Goal: Information Seeking & Learning: Learn about a topic

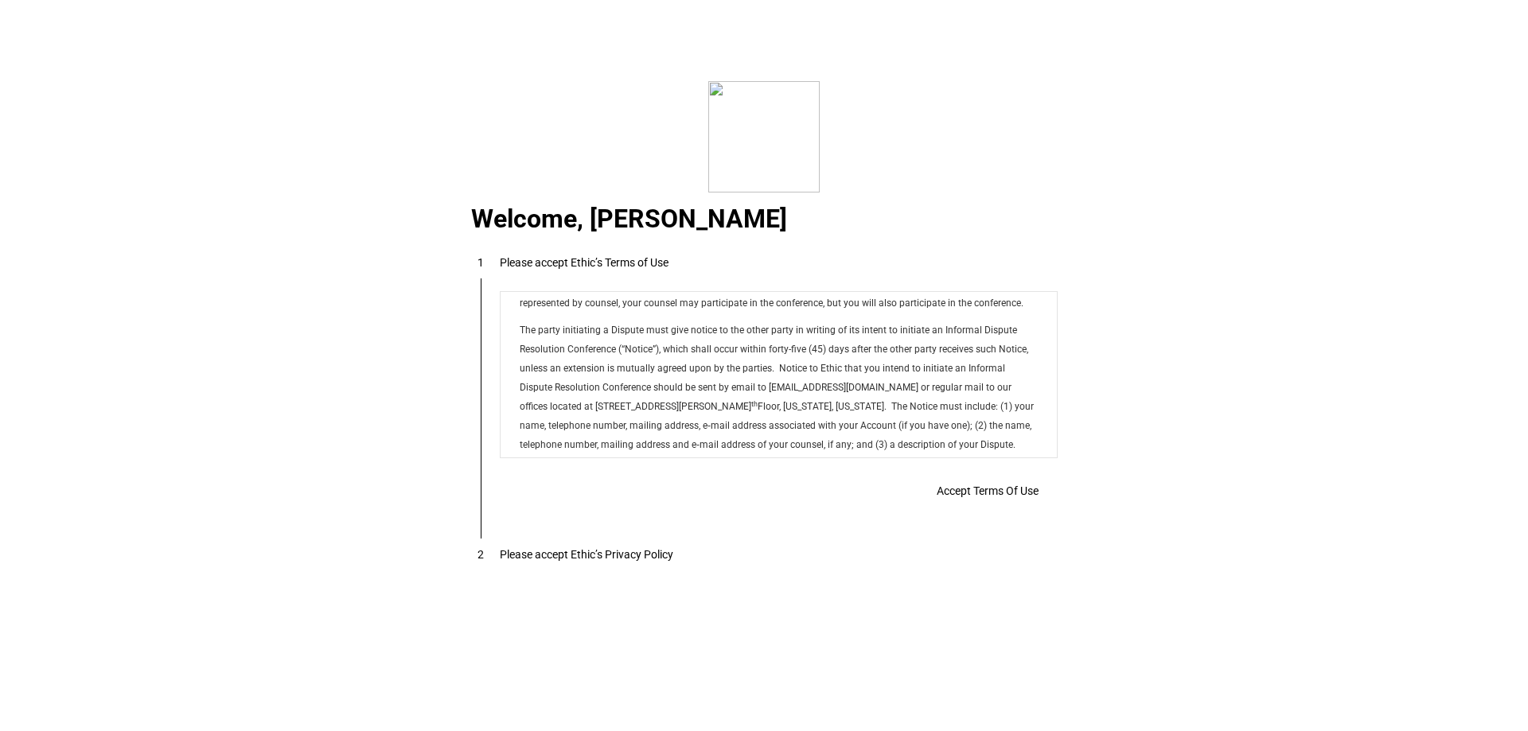
scroll to position [12890, 0]
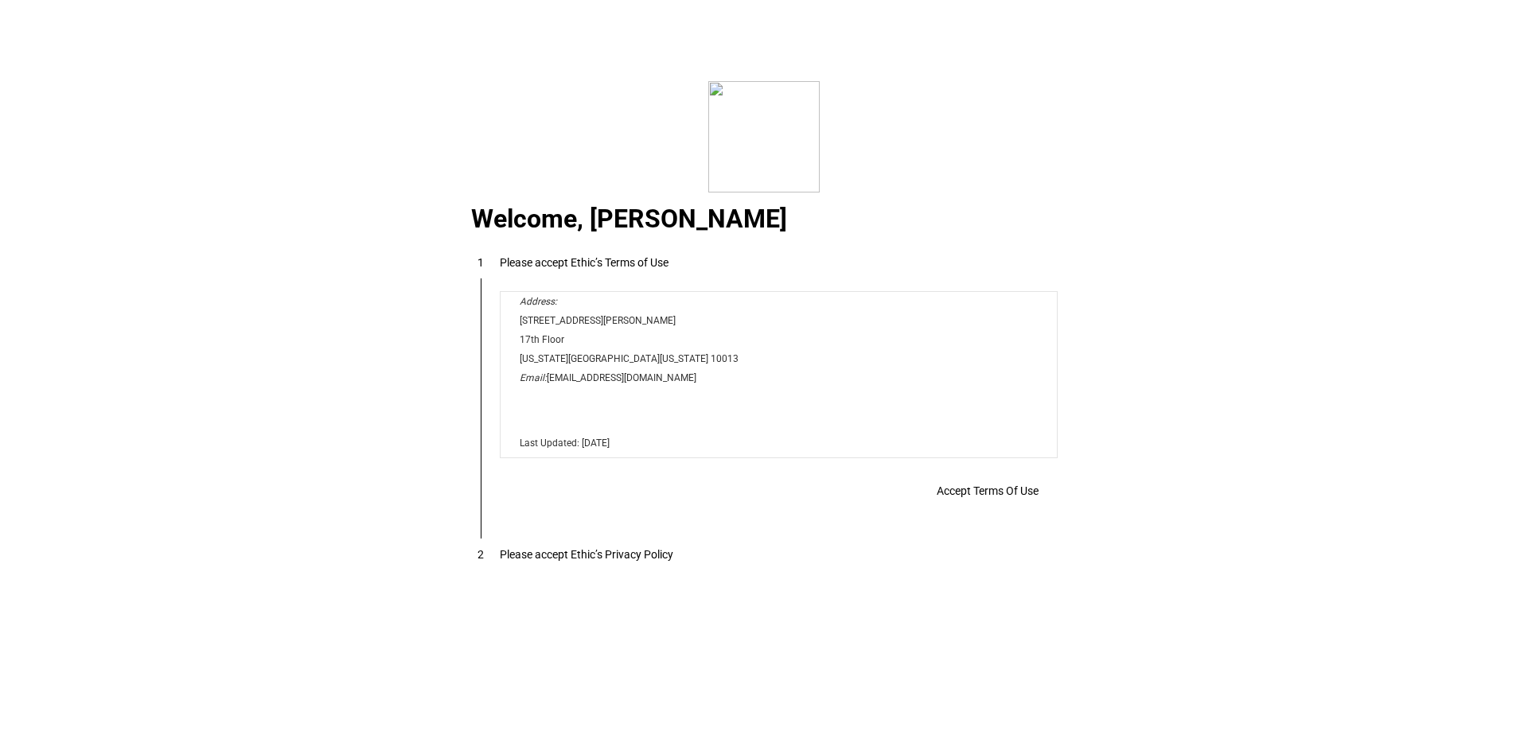
click at [1005, 497] on span "Accept Terms Of Use" at bounding box center [988, 491] width 102 height 13
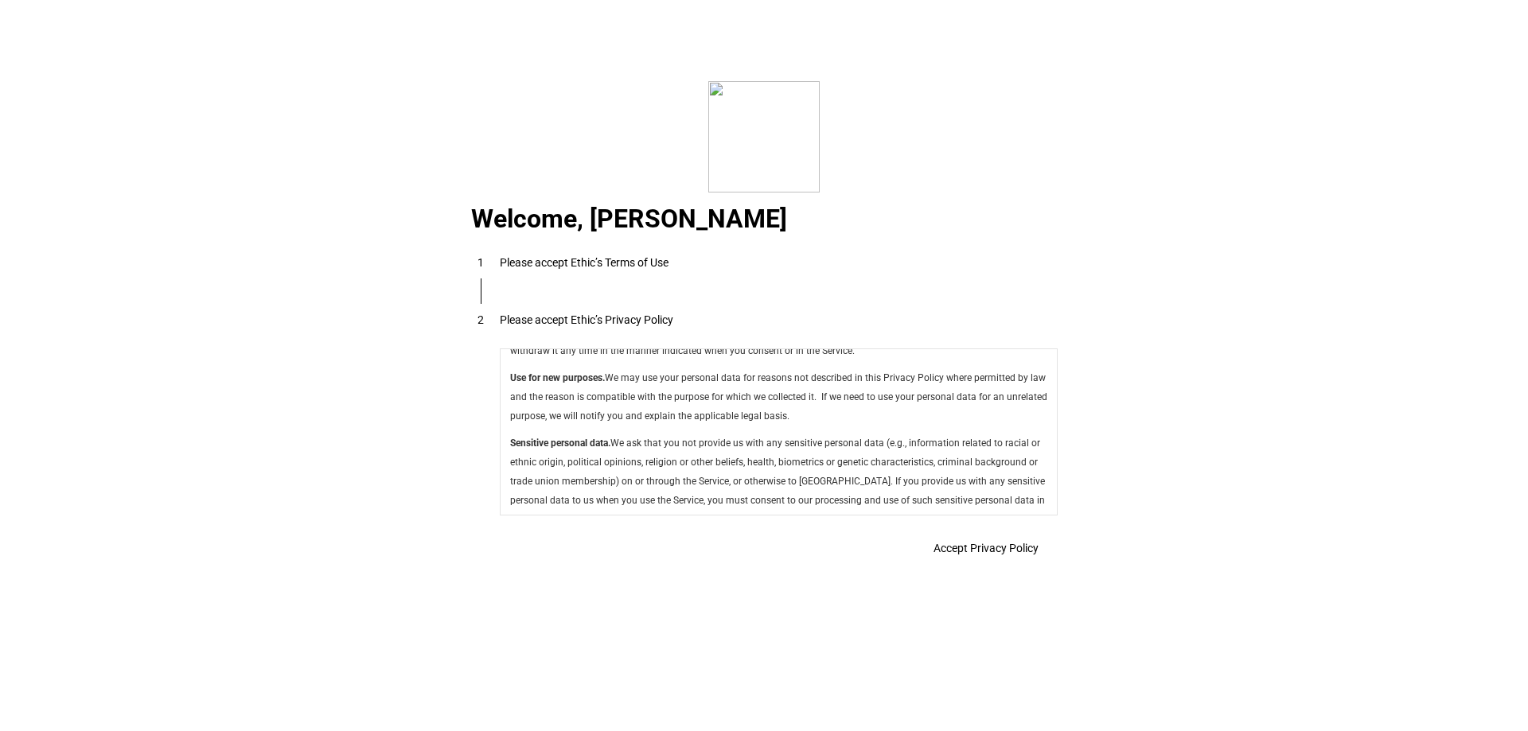
scroll to position [5666, 0]
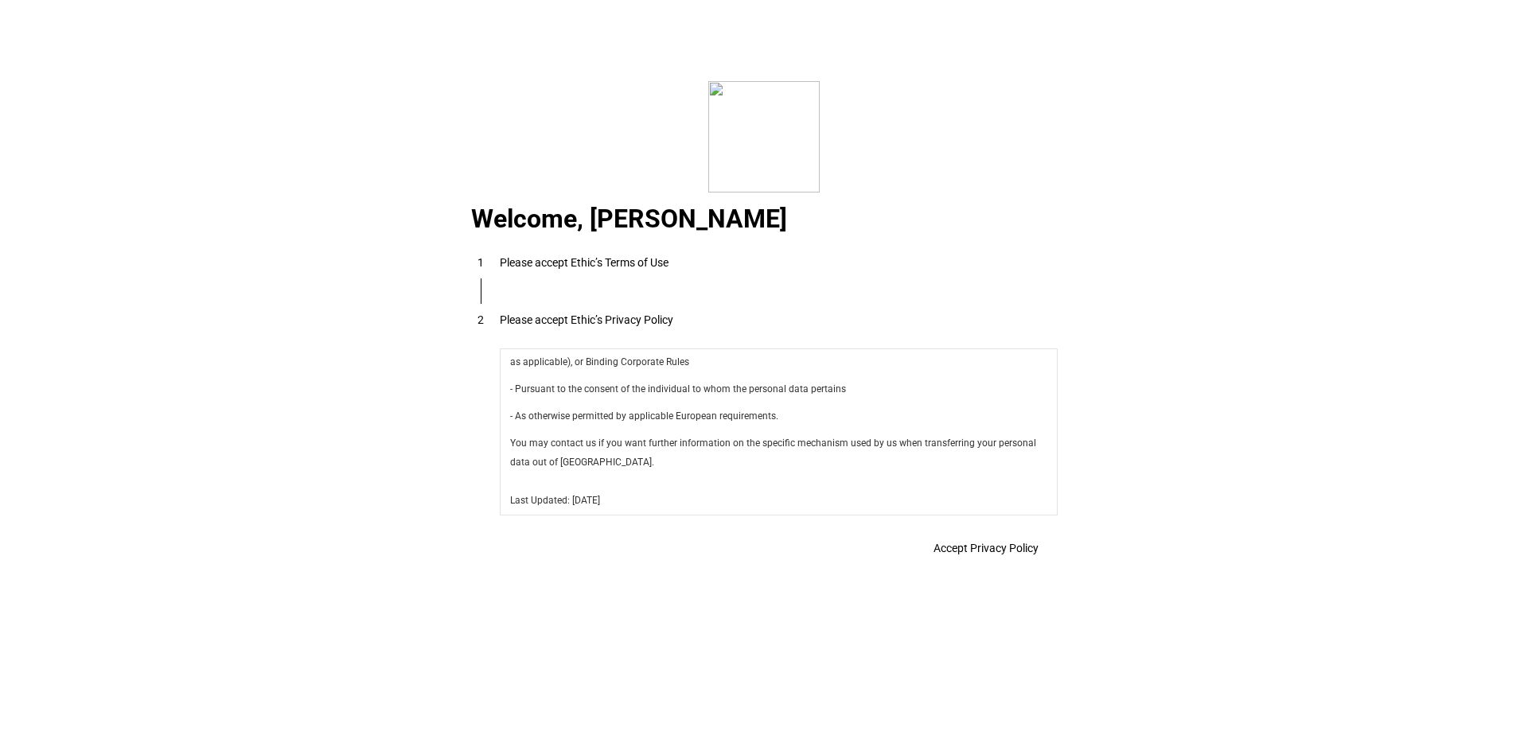
click at [985, 564] on span at bounding box center [986, 548] width 143 height 38
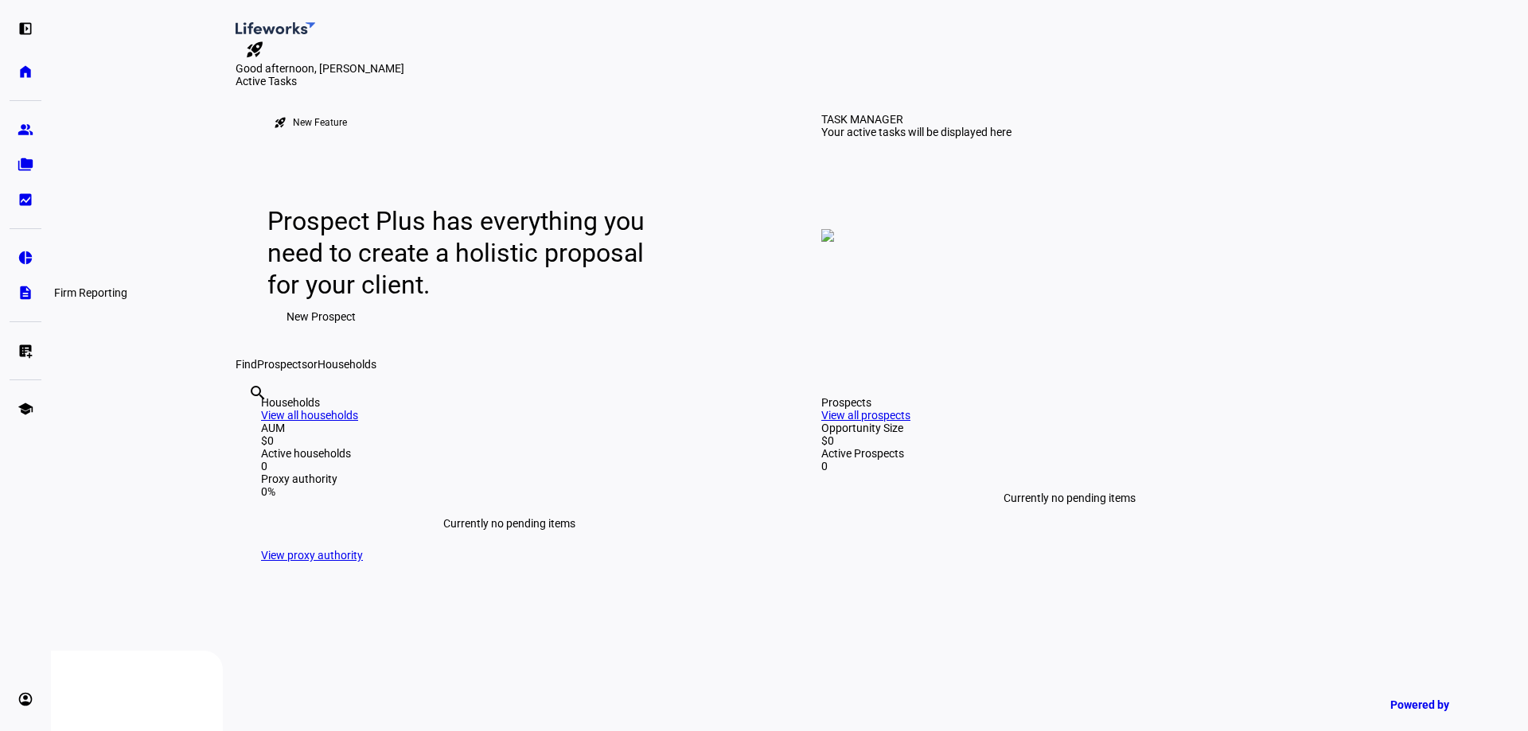
click at [20, 280] on link "description Firm Reporting" at bounding box center [26, 293] width 32 height 32
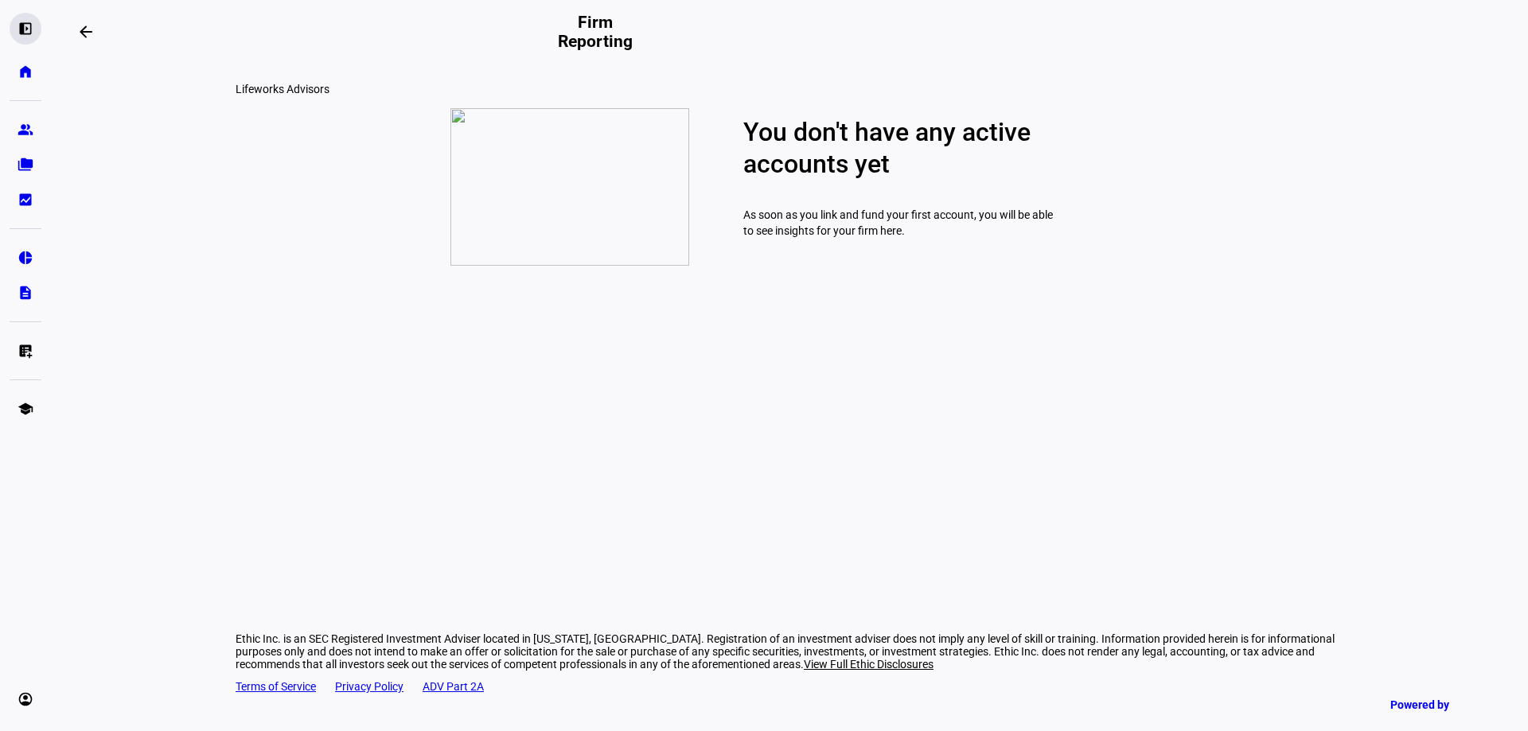
click at [18, 33] on eth-mat-symbol "left_panel_open" at bounding box center [26, 29] width 16 height 16
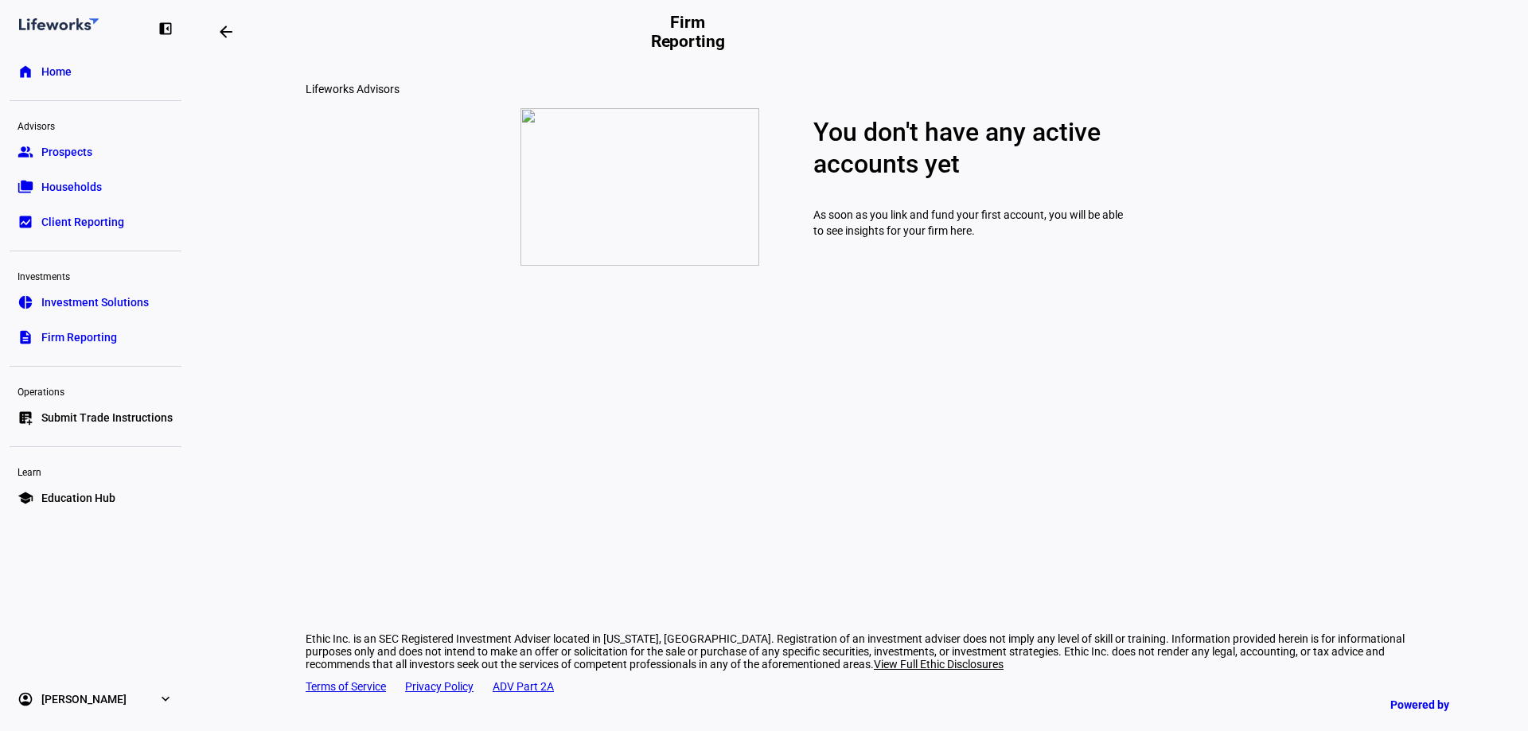
click at [80, 293] on link "pie_chart Investment Solutions" at bounding box center [96, 303] width 172 height 32
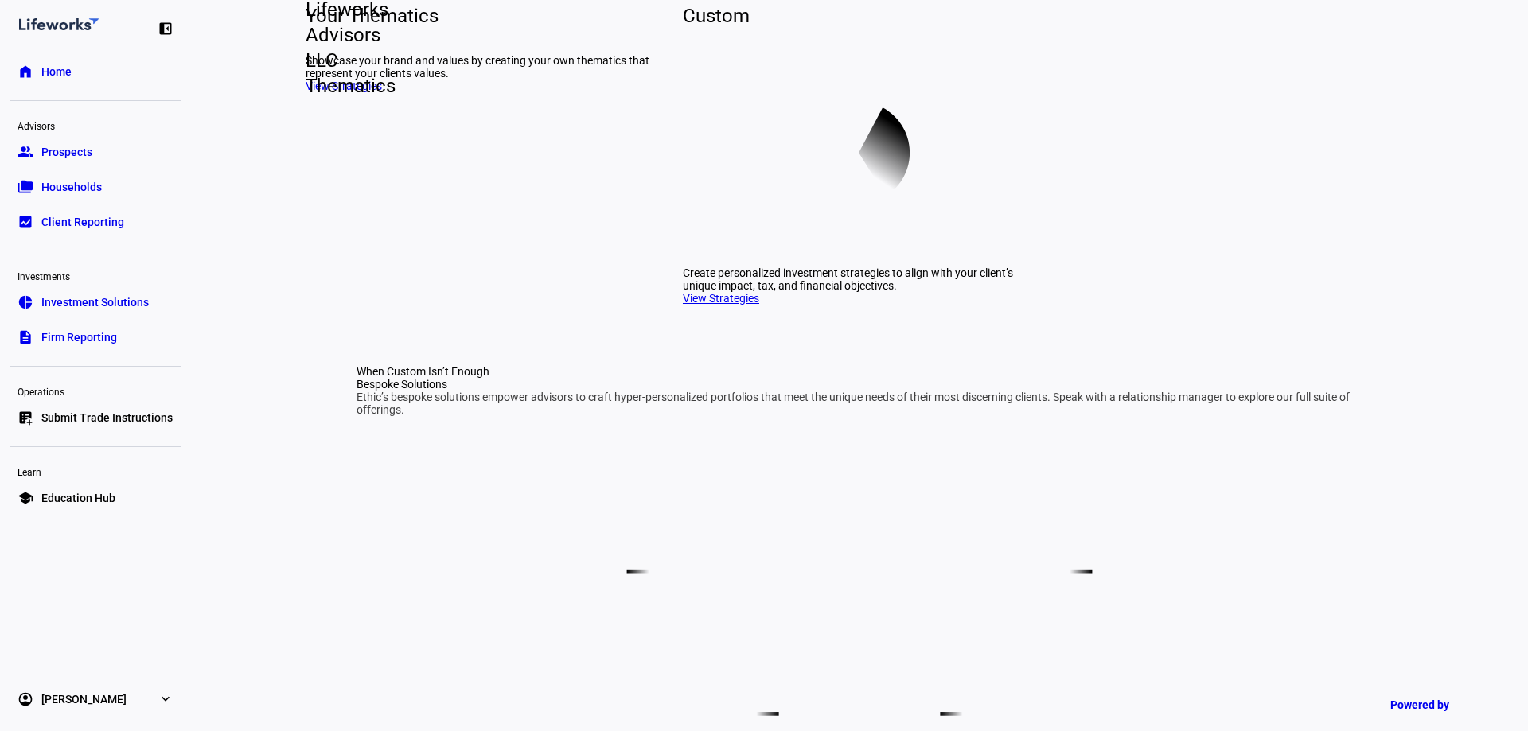
scroll to position [521, 0]
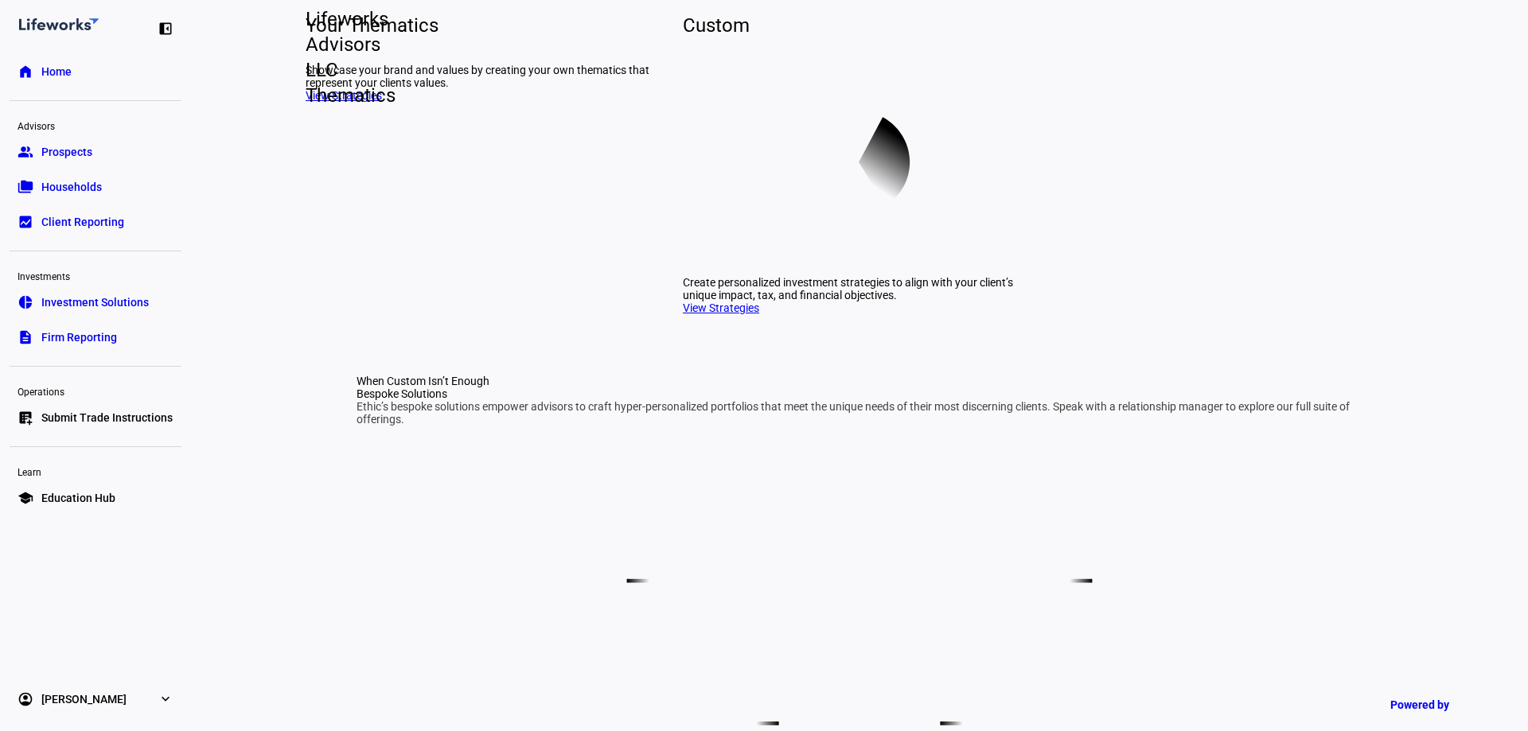
click at [735, 314] on link "View Strategies" at bounding box center [721, 308] width 76 height 13
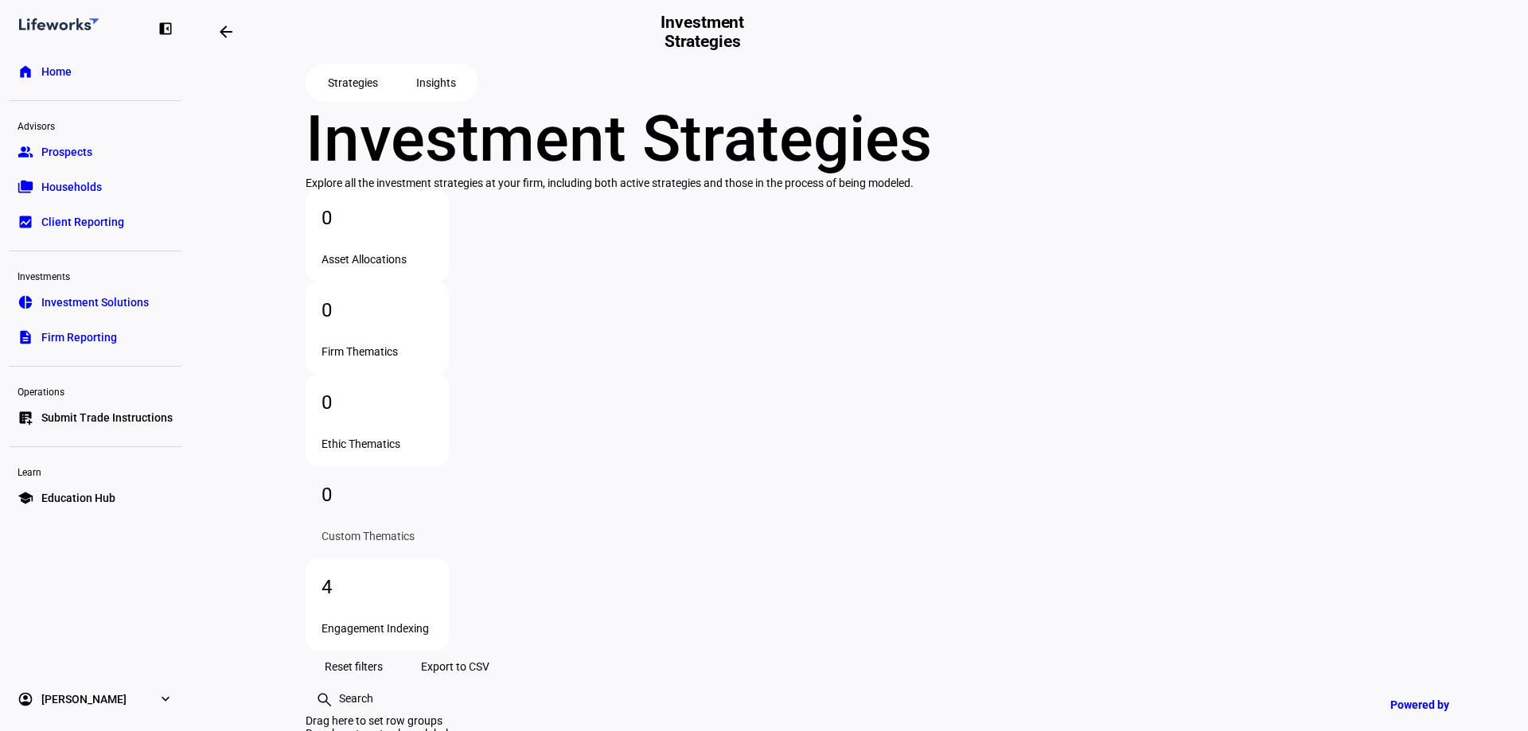
click at [83, 493] on span "Education Hub" at bounding box center [78, 498] width 74 height 16
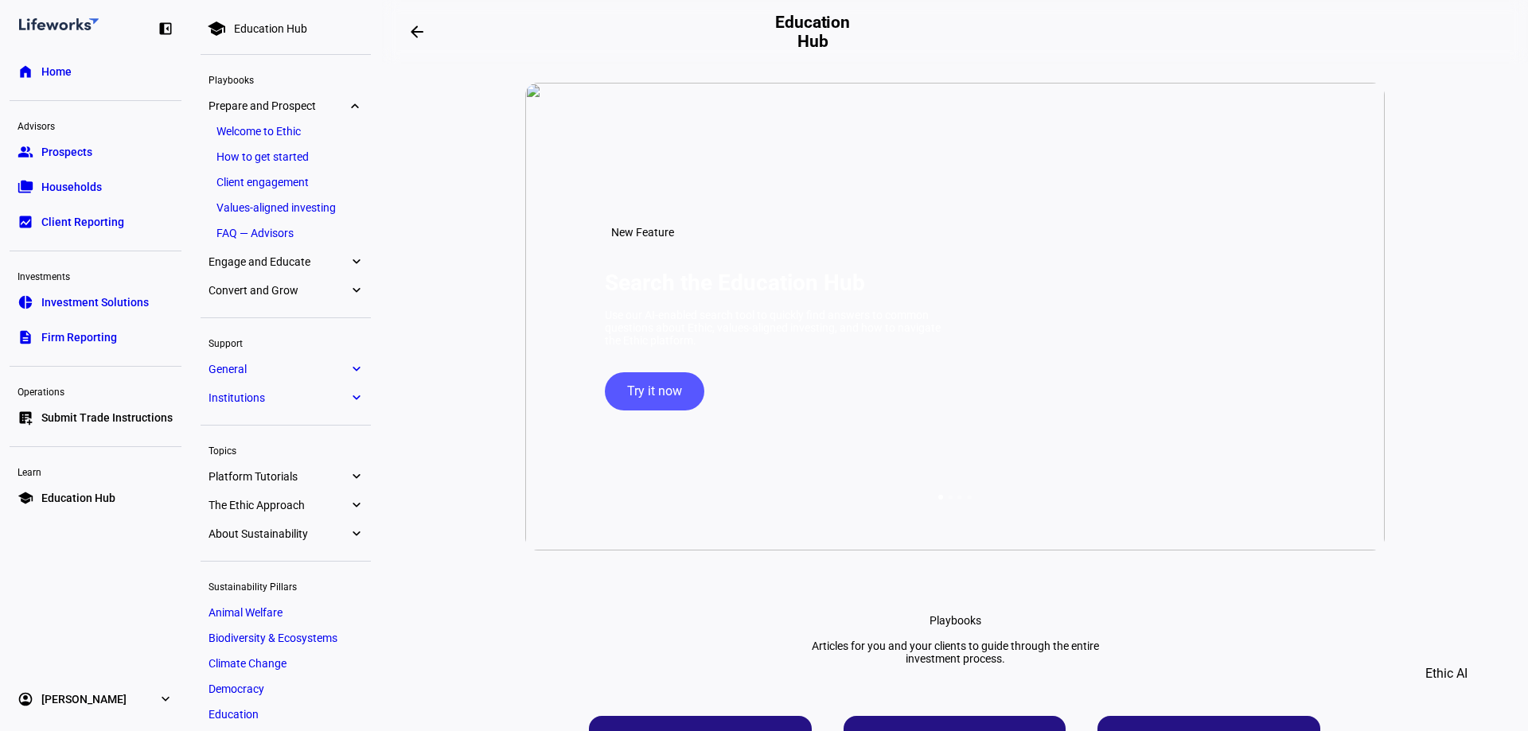
click at [237, 124] on link "Welcome to Ethic" at bounding box center [286, 131] width 154 height 22
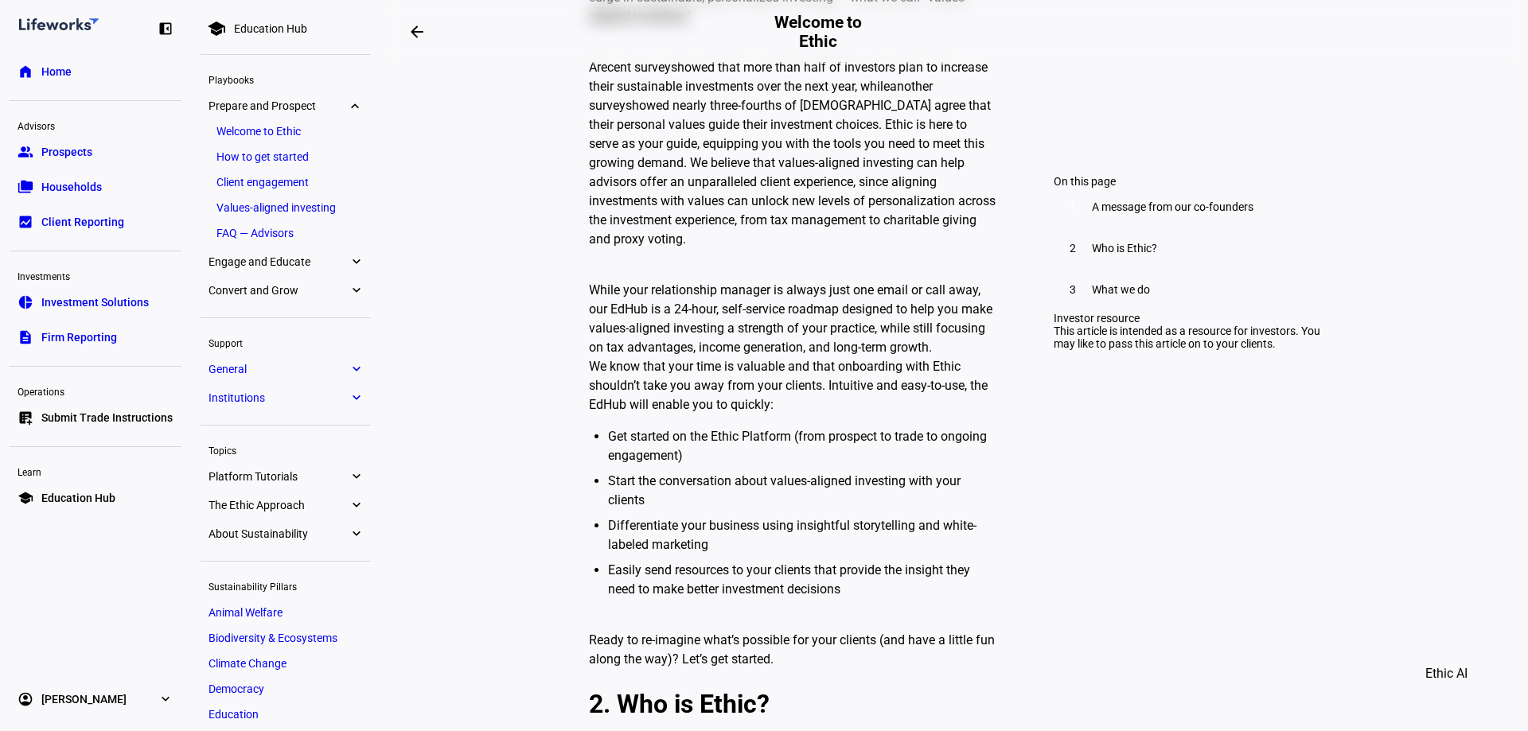
scroll to position [796, 0]
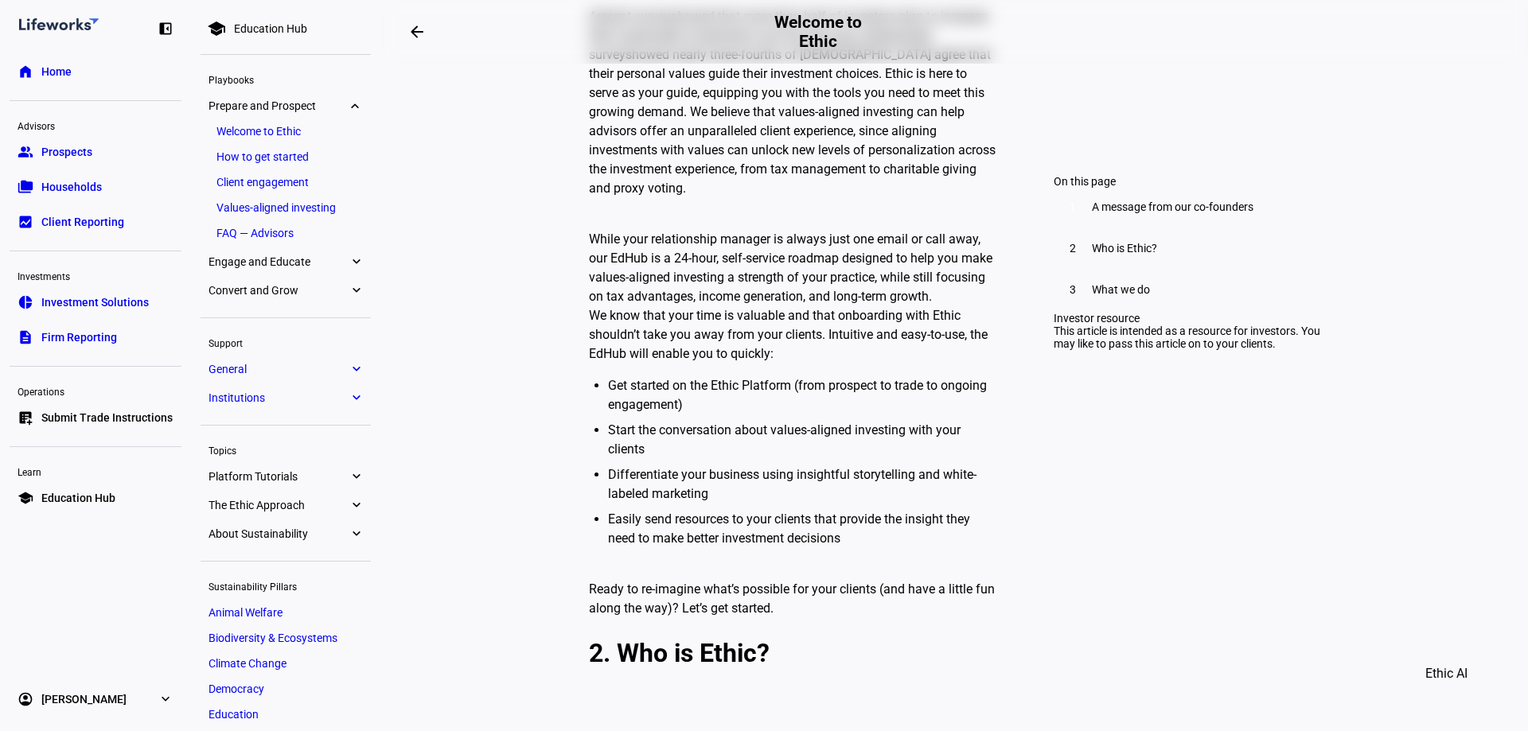
click at [298, 153] on link "How to get started" at bounding box center [286, 157] width 154 height 22
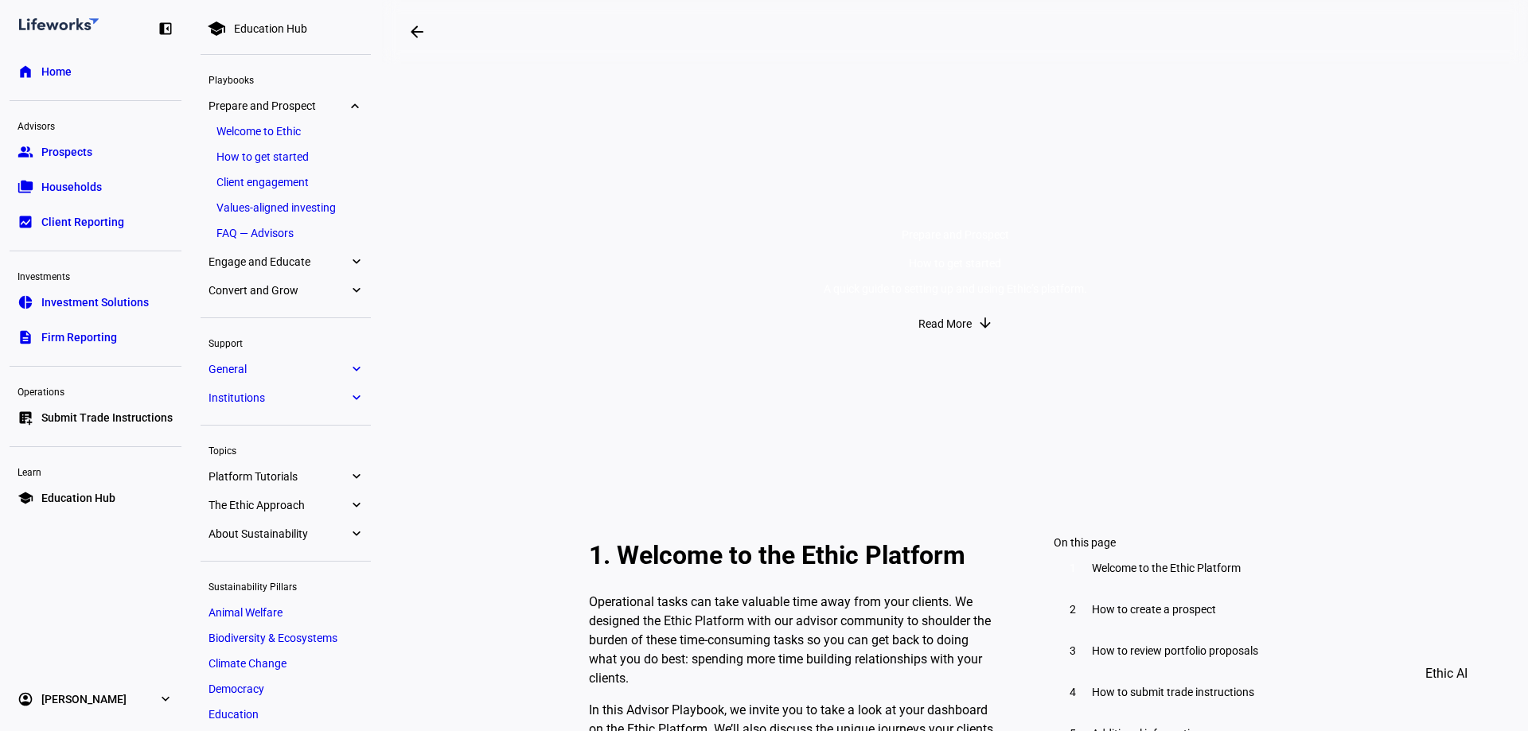
click at [293, 178] on link "Client engagement" at bounding box center [286, 182] width 154 height 22
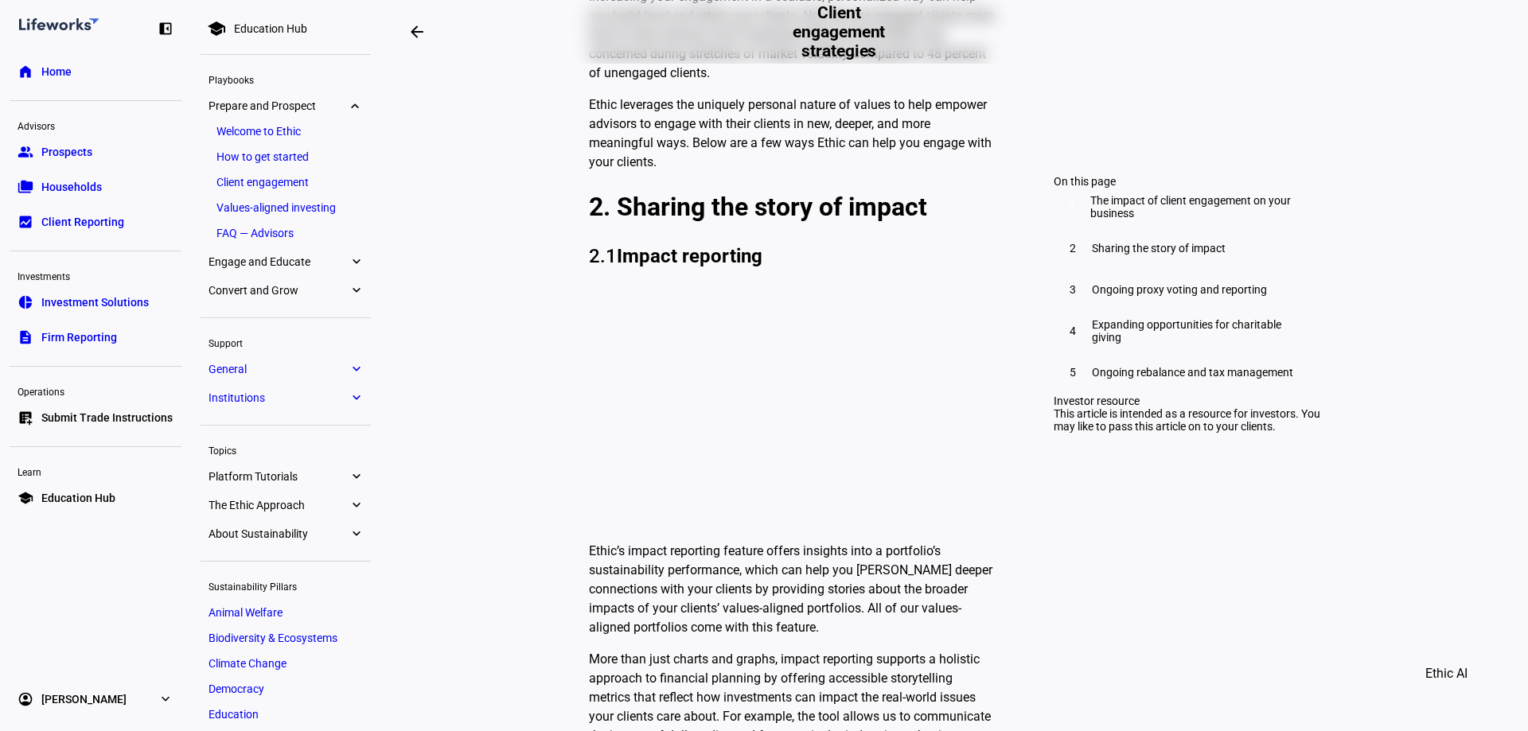
scroll to position [796, 0]
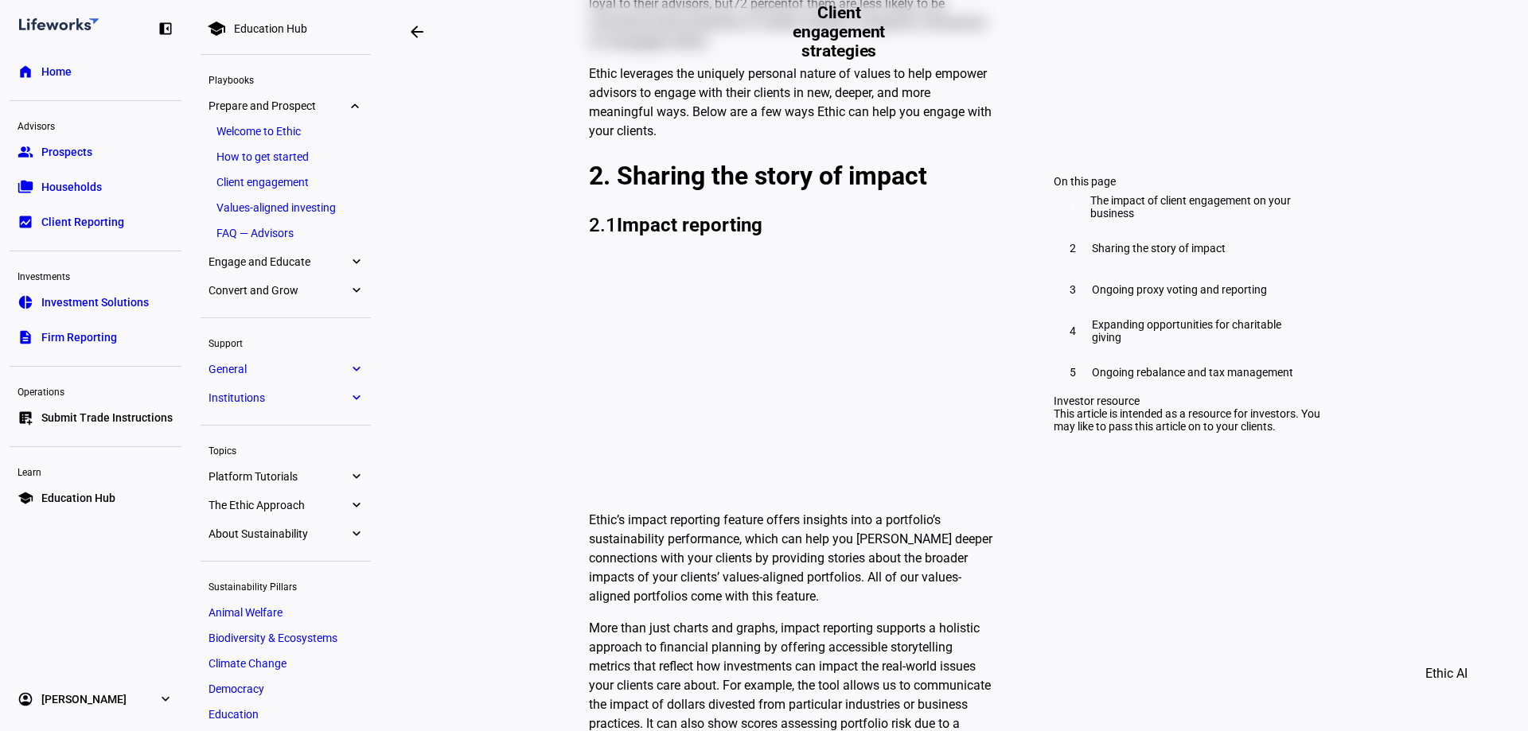
click at [337, 240] on link "FAQ — Advisors" at bounding box center [286, 233] width 154 height 22
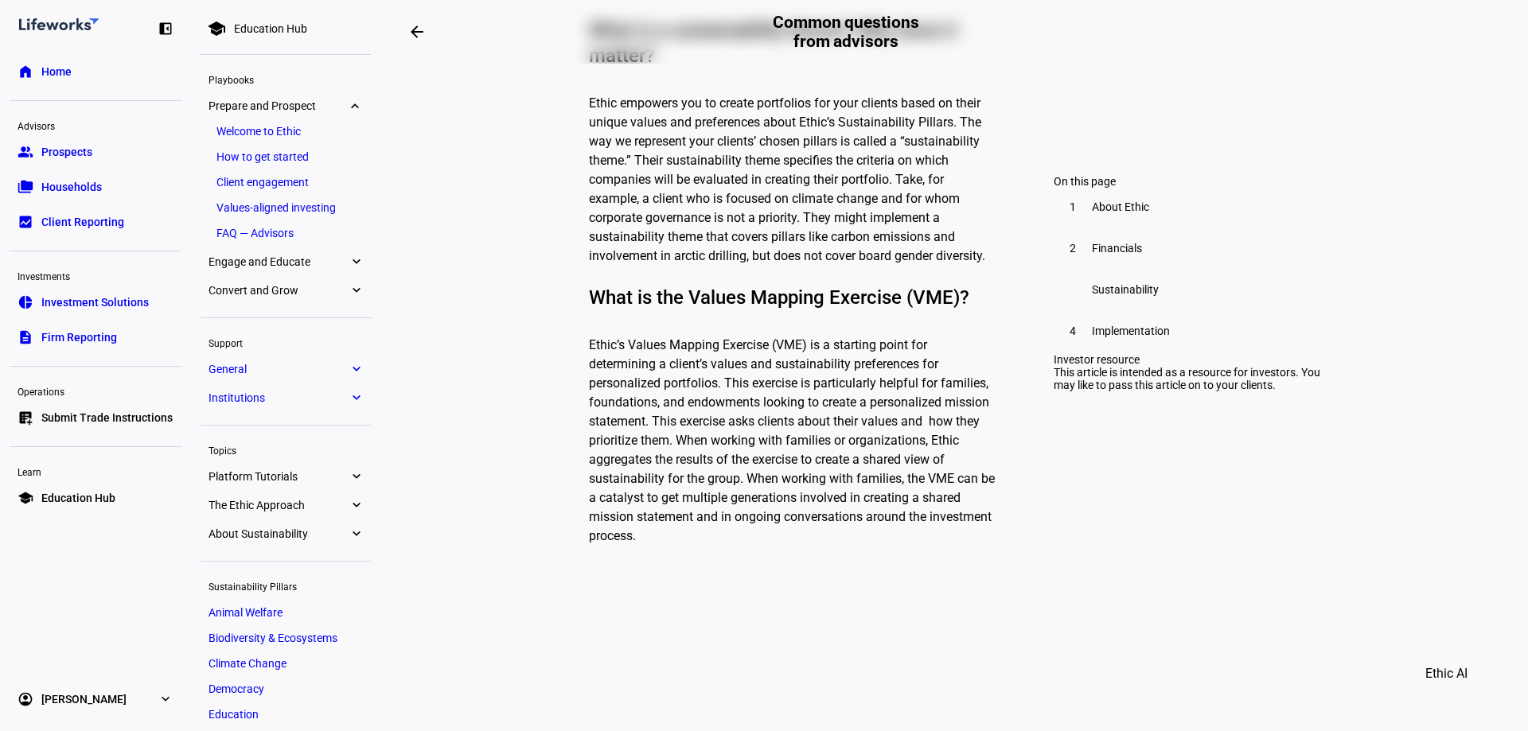
scroll to position [3104, 0]
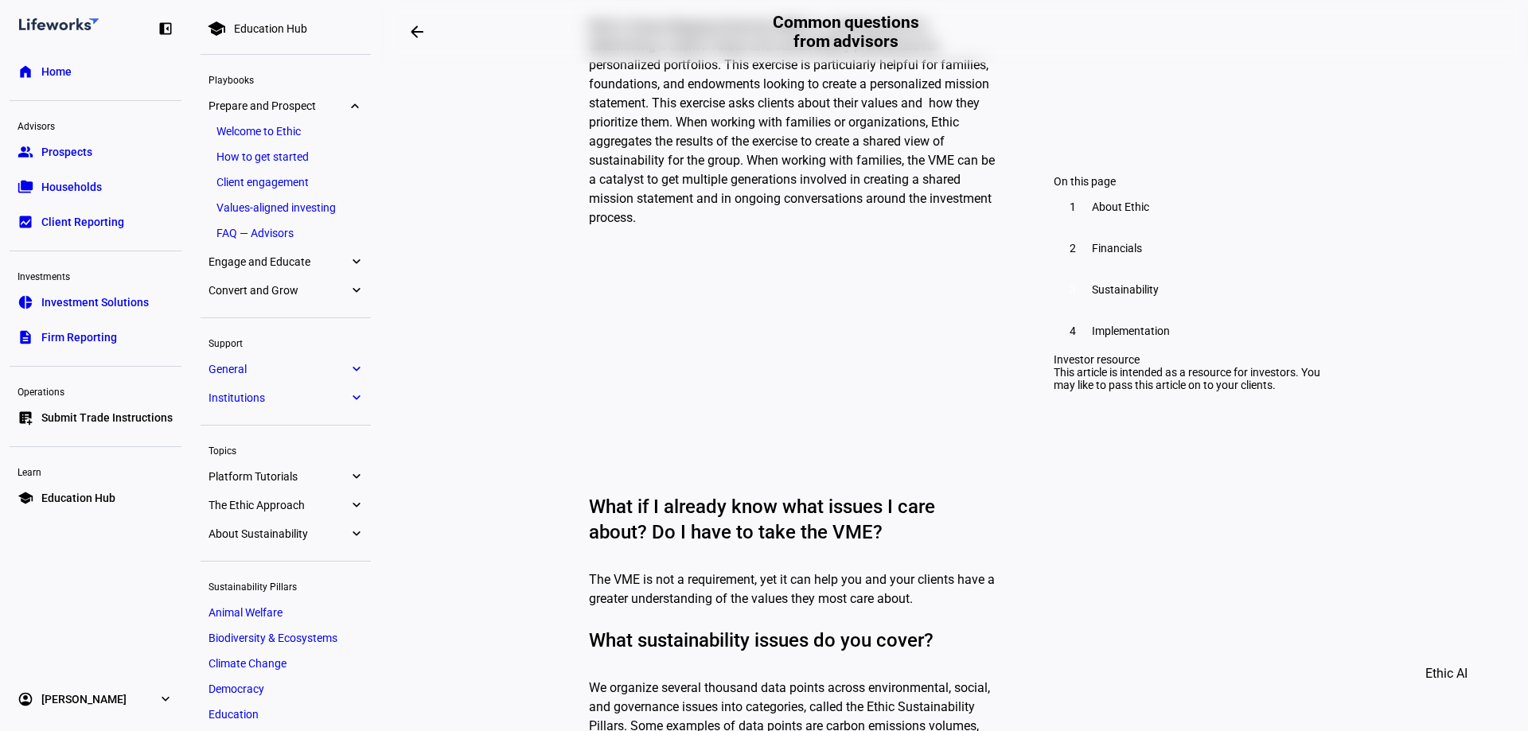
click at [356, 260] on eth-mat-symbol "expand_more" at bounding box center [356, 262] width 14 height 16
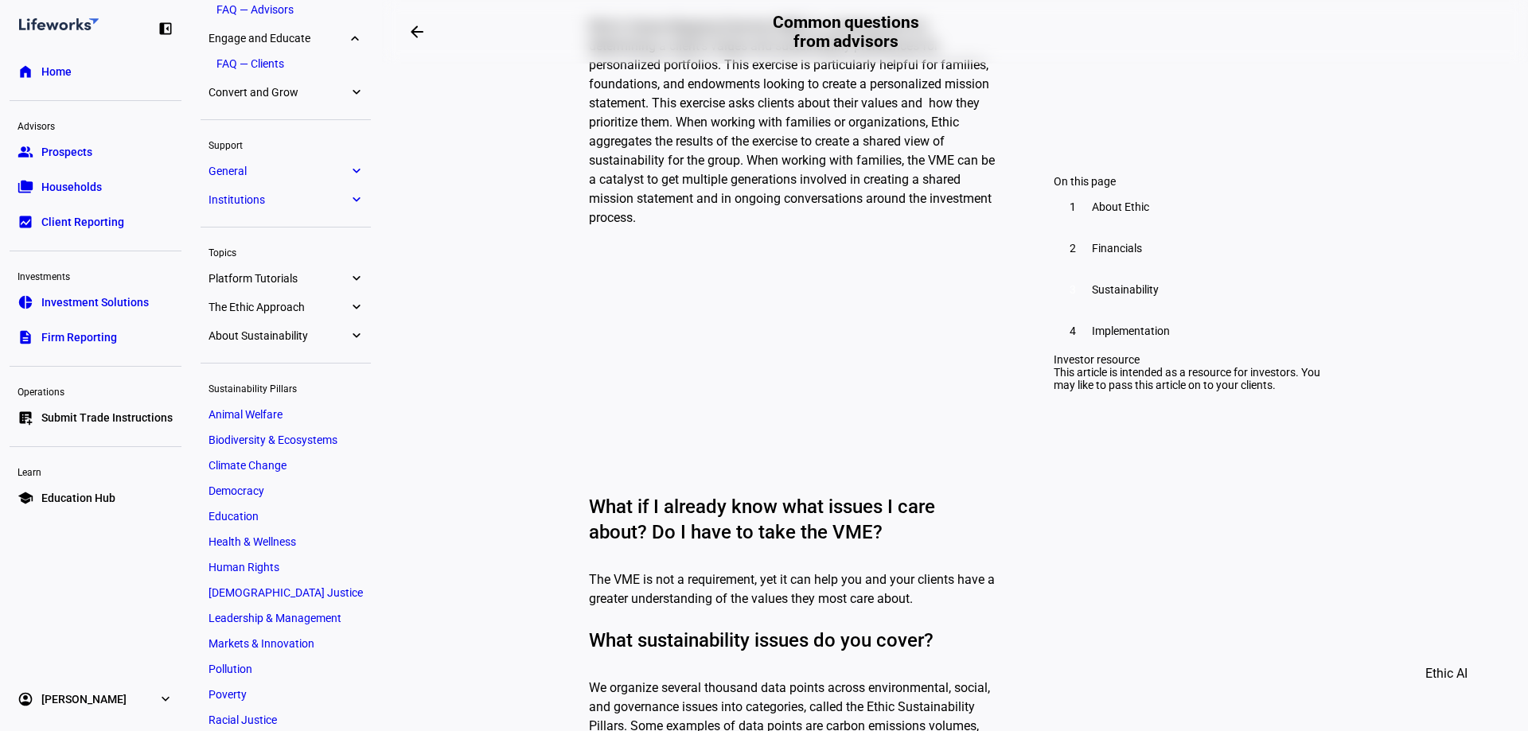
scroll to position [243, 0]
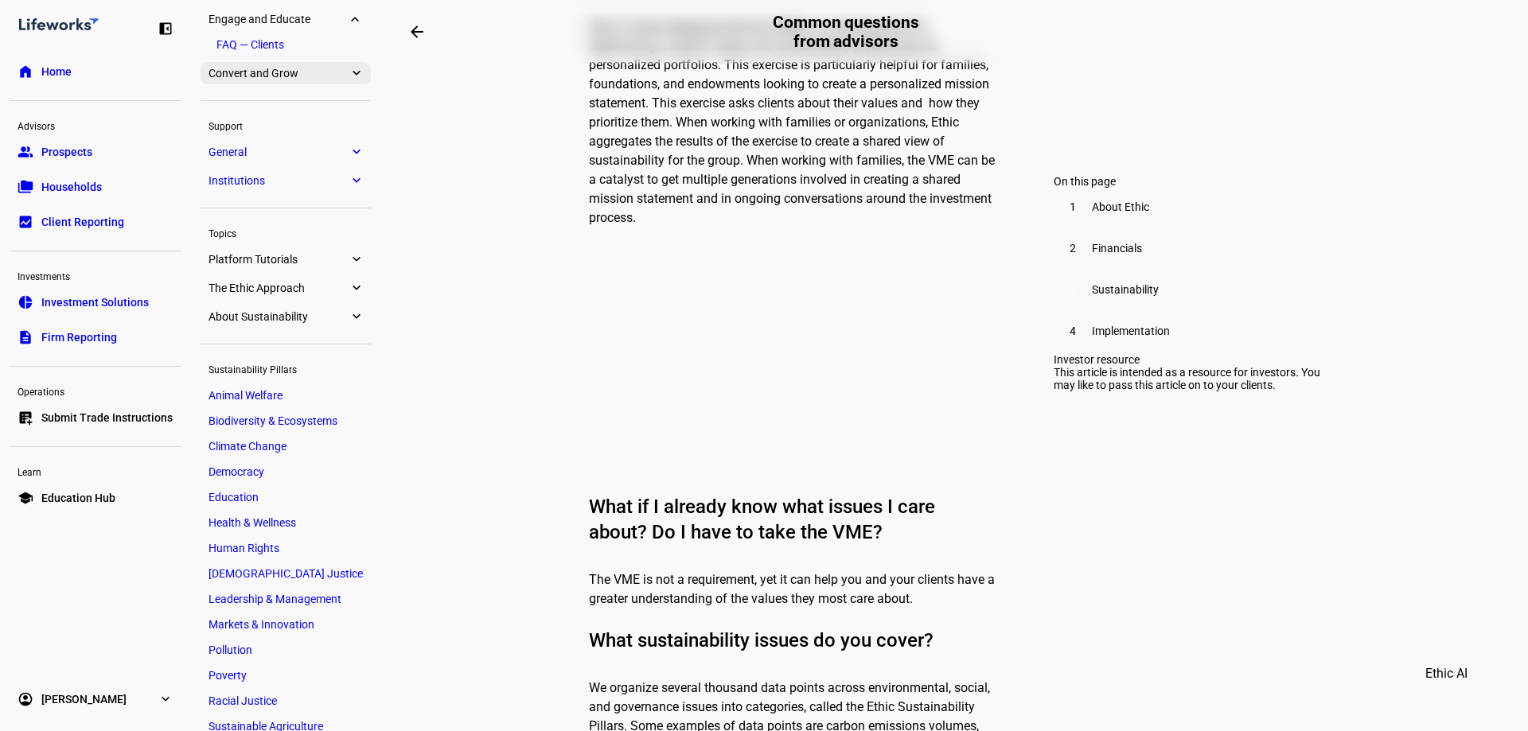
click at [367, 80] on link "Convert and Grow expand_more" at bounding box center [286, 73] width 170 height 22
click at [354, 285] on eth-mat-symbol "expand_more" at bounding box center [356, 285] width 14 height 16
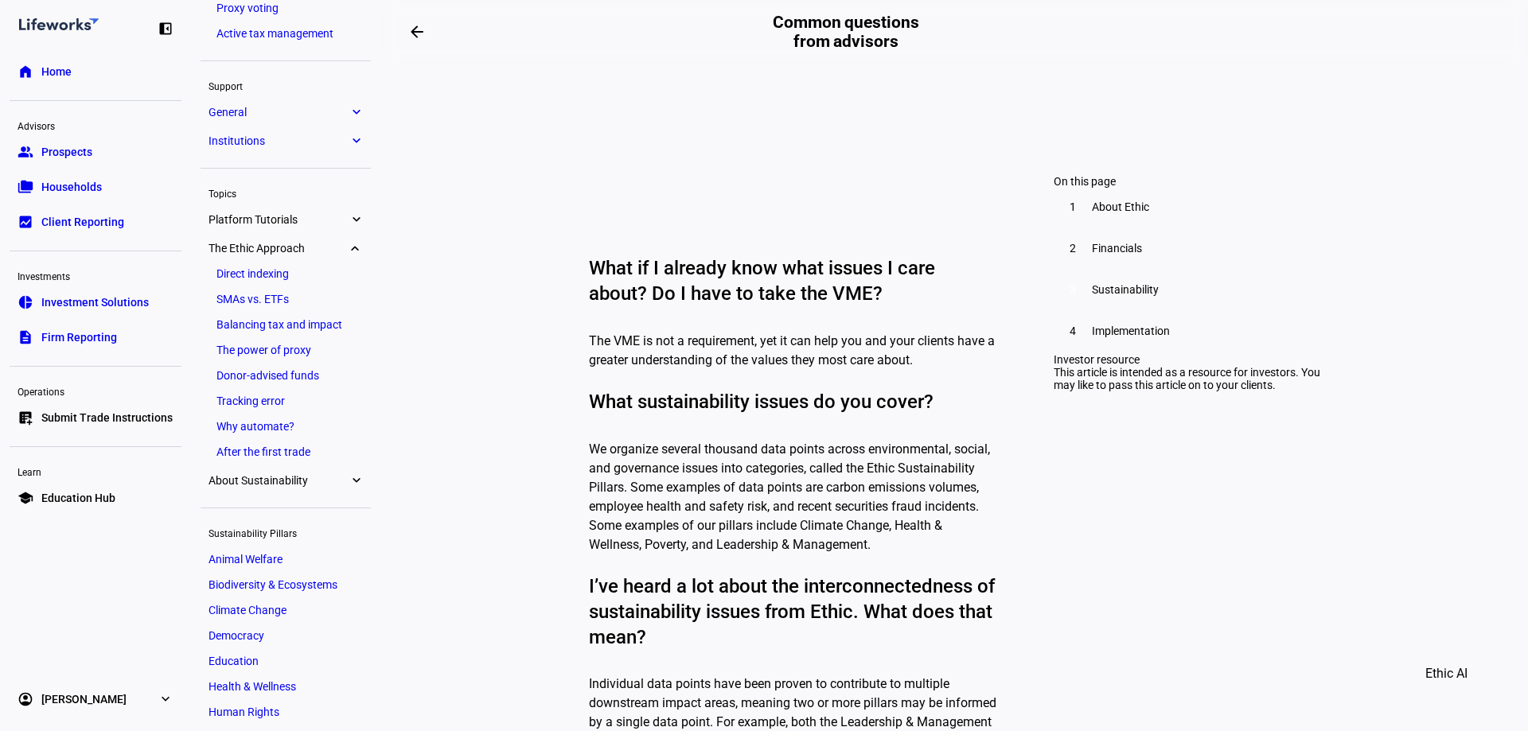
scroll to position [332, 0]
click at [265, 380] on link "Donor-advised funds" at bounding box center [286, 377] width 154 height 22
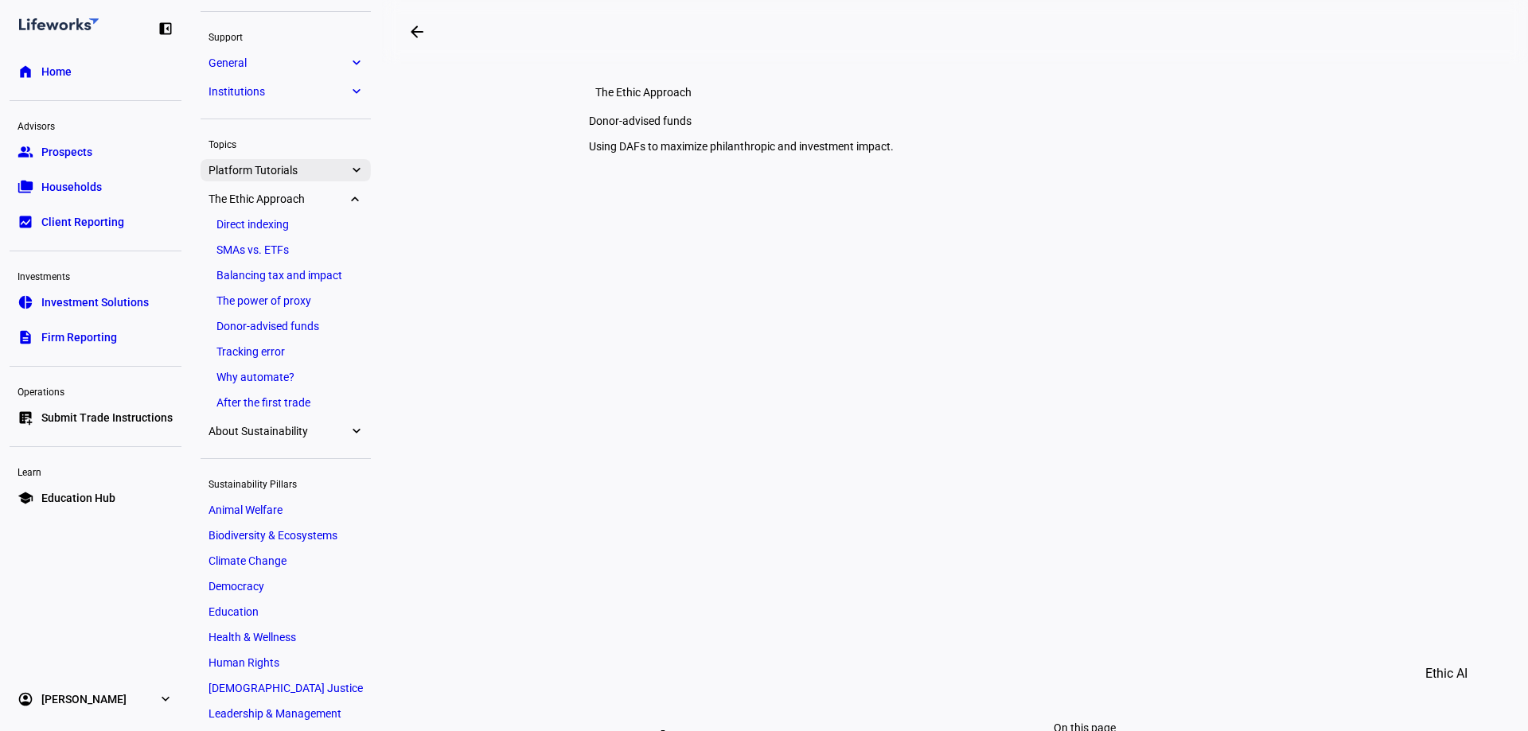
click at [353, 173] on eth-mat-symbol "expand_more" at bounding box center [356, 170] width 14 height 16
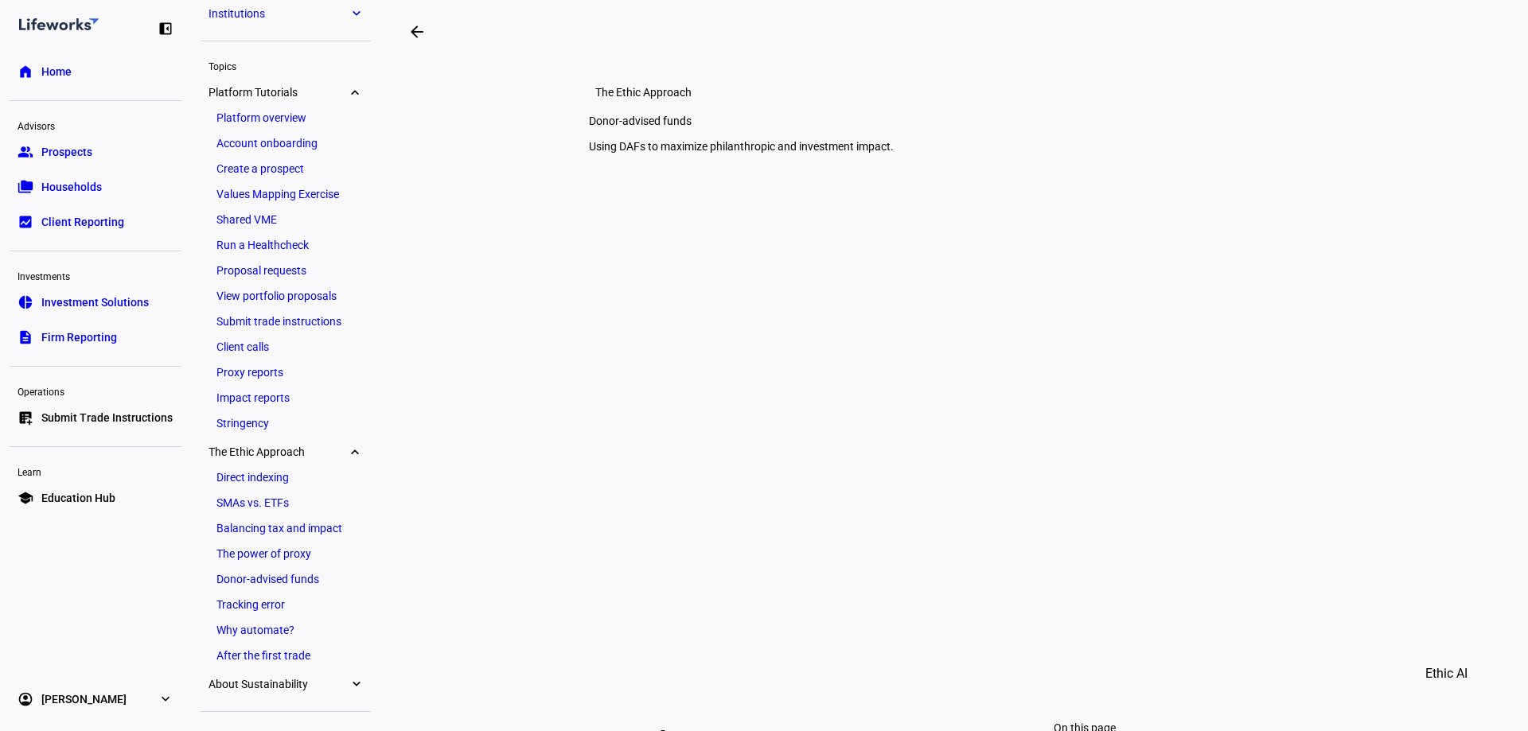
scroll to position [330, 0]
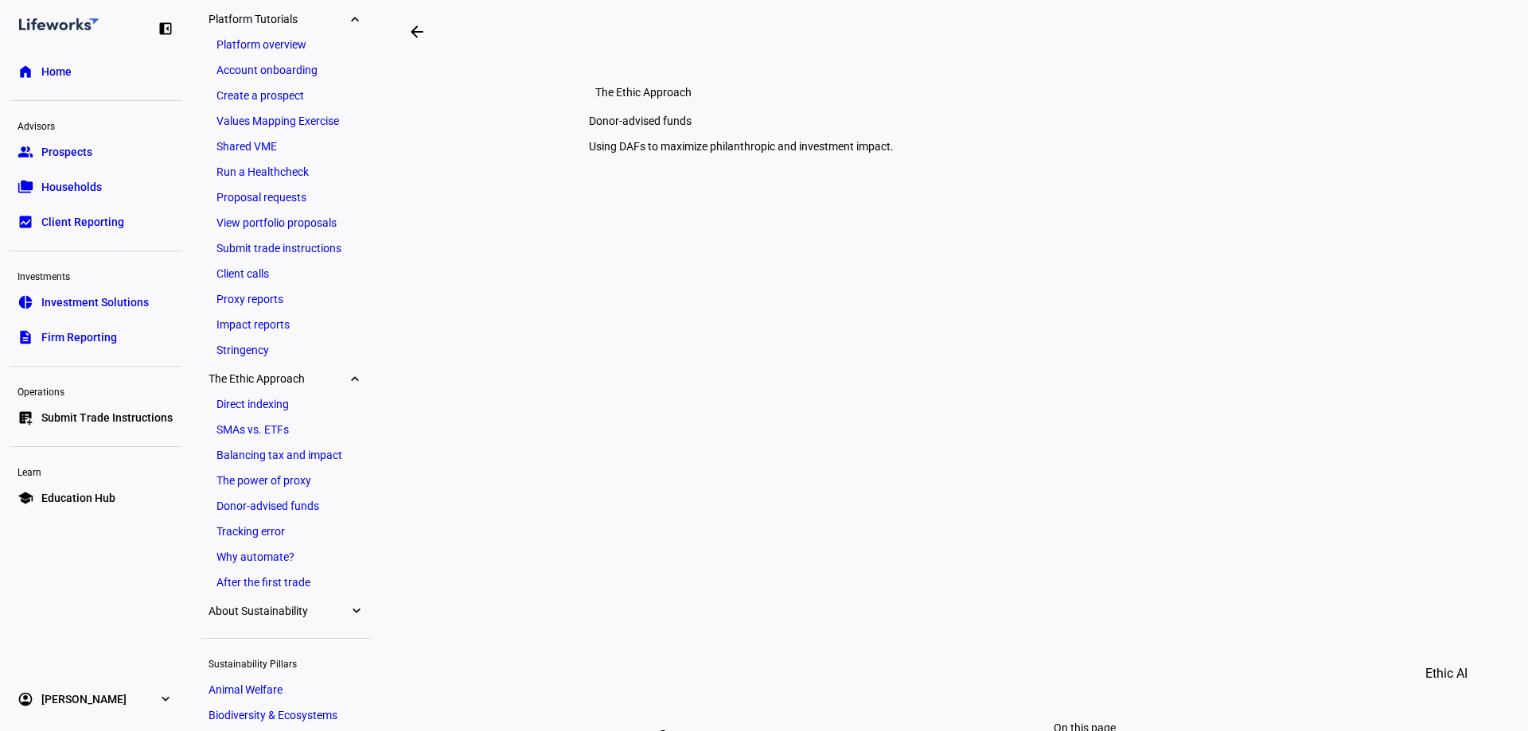
click at [318, 171] on link "Run a Healthcheck" at bounding box center [286, 172] width 154 height 22
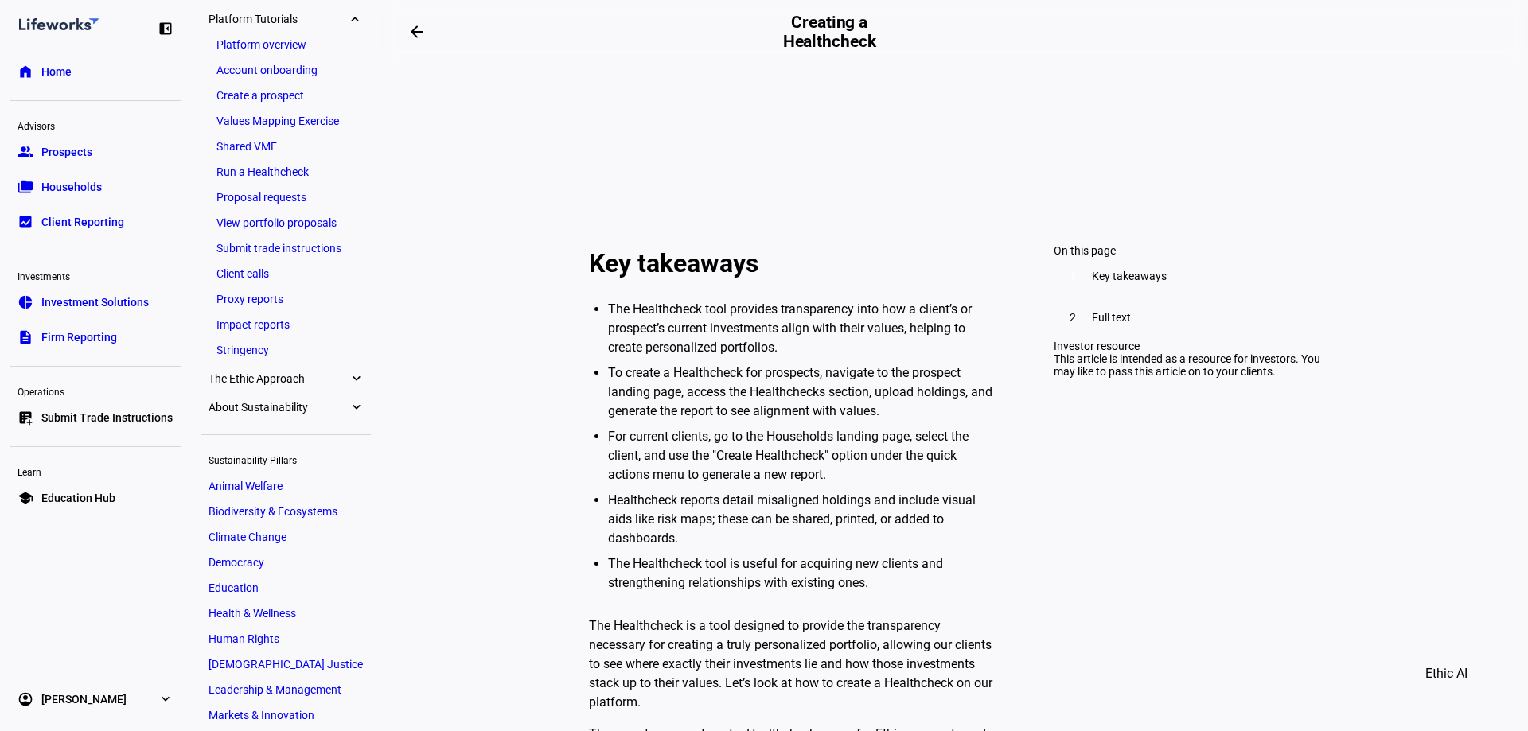
scroll to position [159, 0]
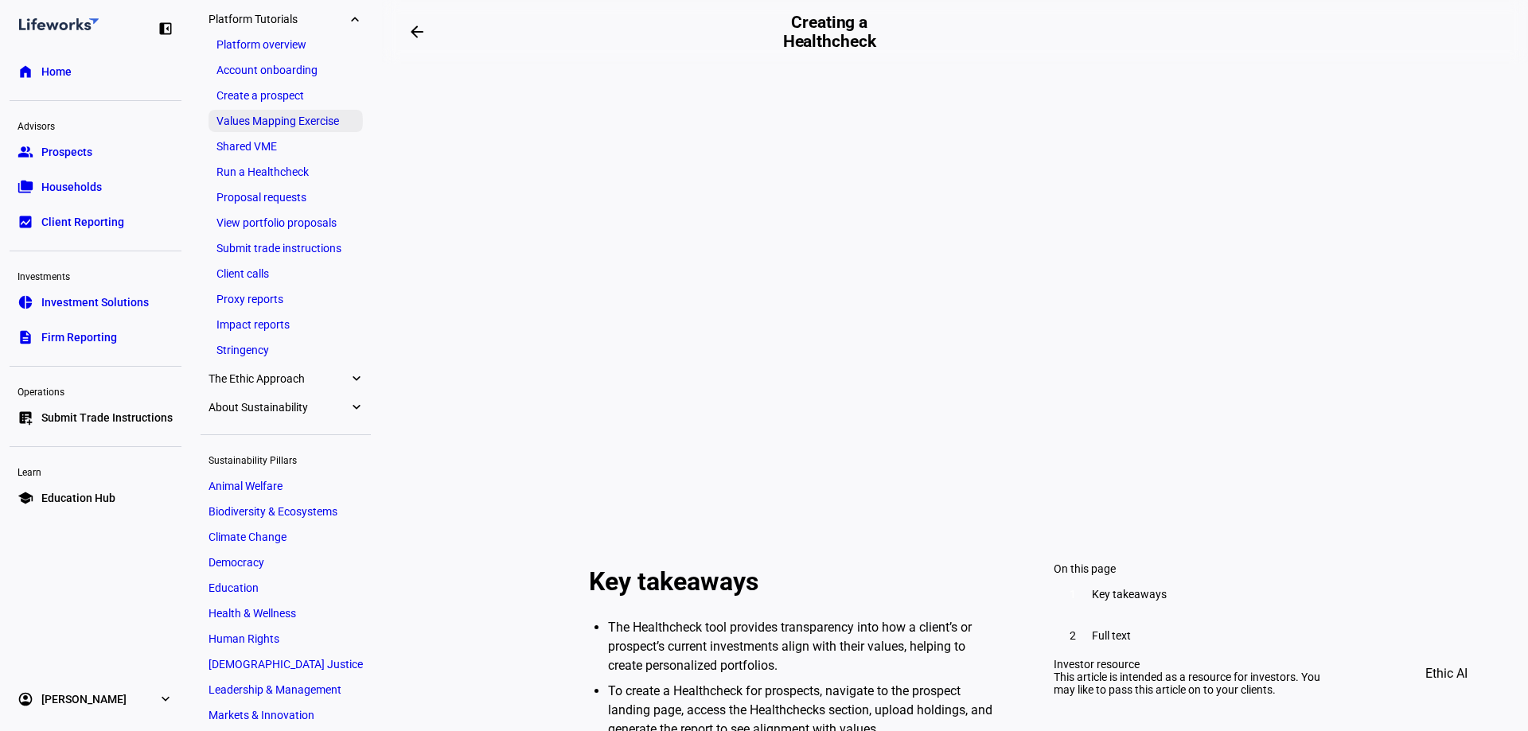
click at [295, 127] on link "Values Mapping Exercise" at bounding box center [286, 121] width 154 height 22
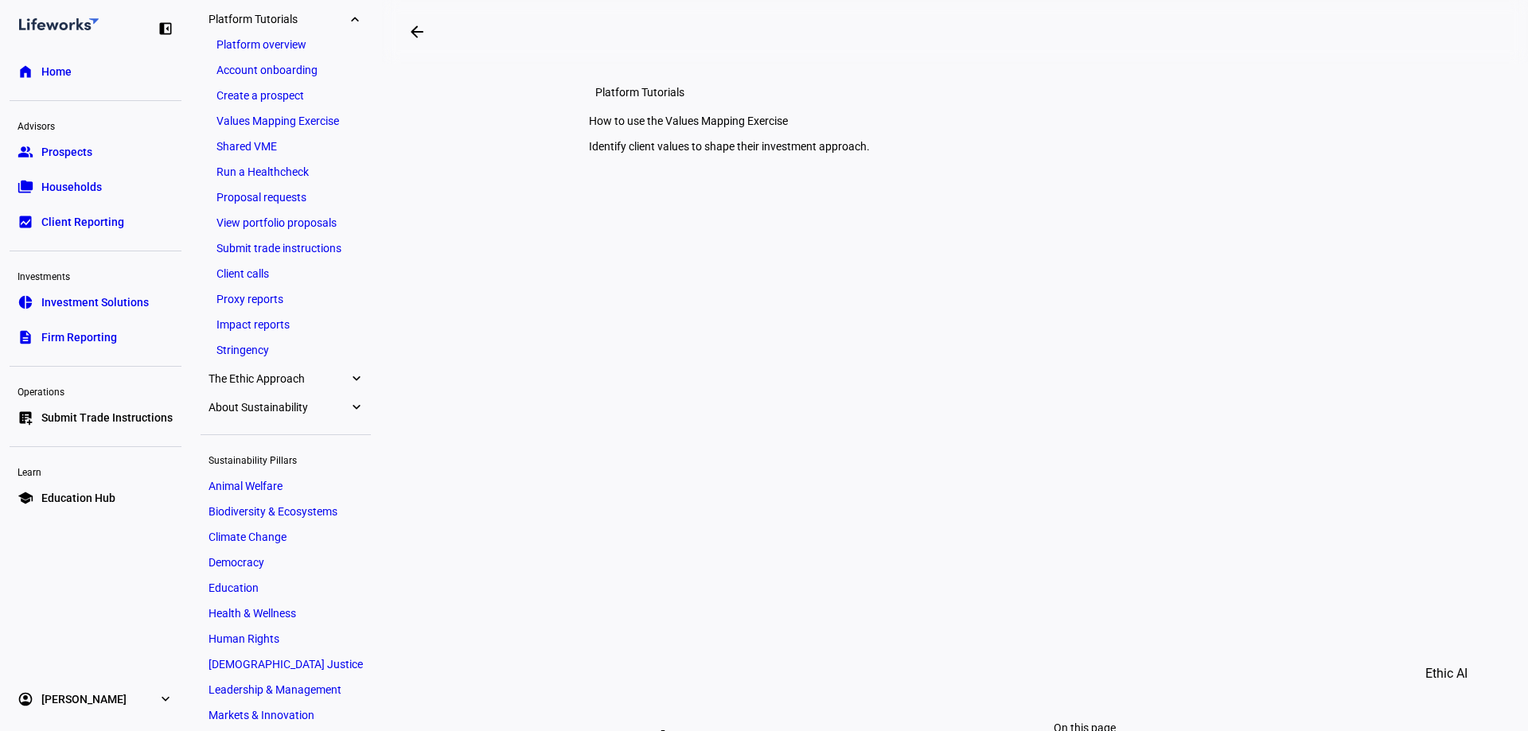
click at [261, 39] on link "Platform overview" at bounding box center [286, 44] width 154 height 22
click at [162, 695] on eth-mat-symbol "expand_more" at bounding box center [166, 700] width 16 height 16
click at [96, 657] on link "My Team" at bounding box center [64, 658] width 70 height 32
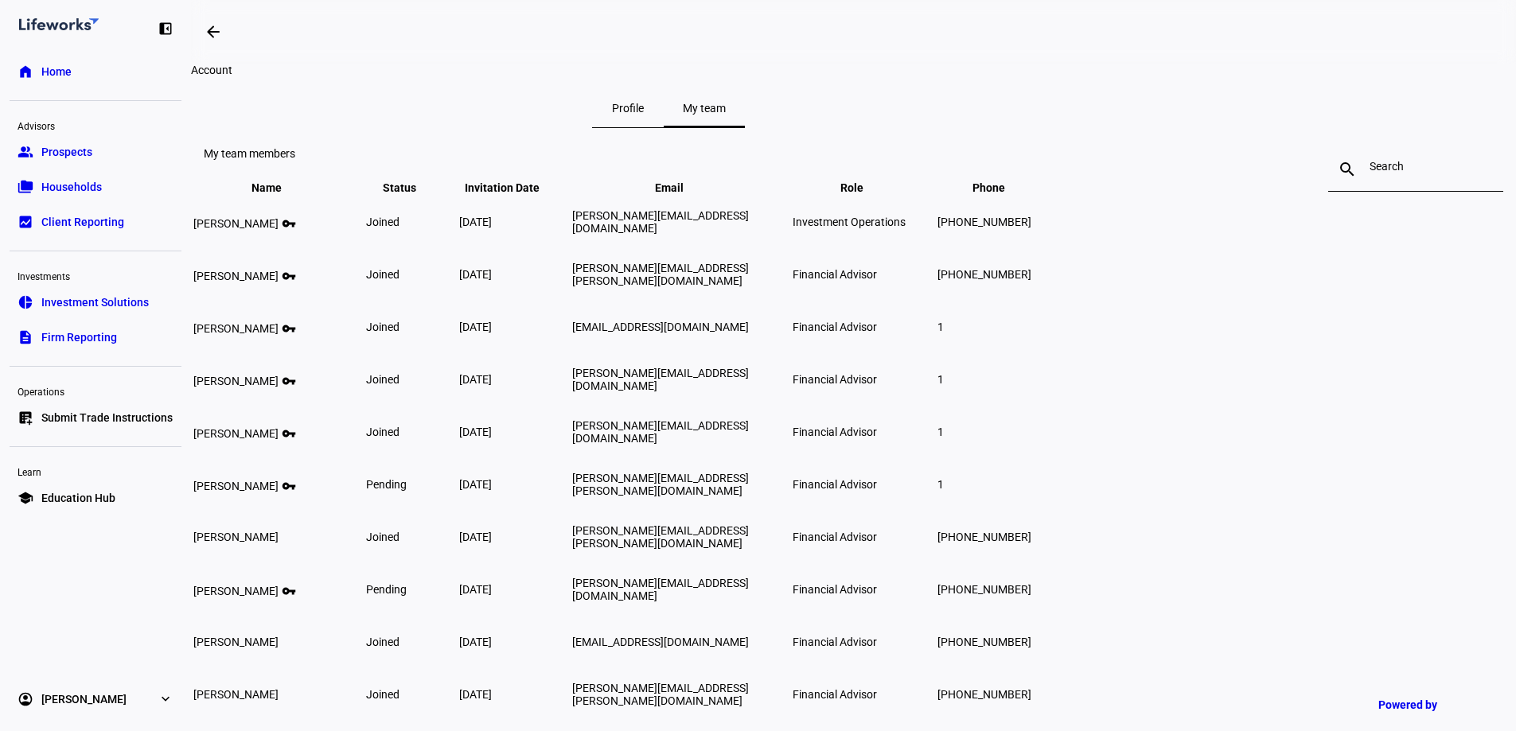
click at [166, 704] on eth-mat-symbol "expand_more" at bounding box center [166, 700] width 16 height 16
click at [77, 626] on link "Profile" at bounding box center [57, 627] width 57 height 32
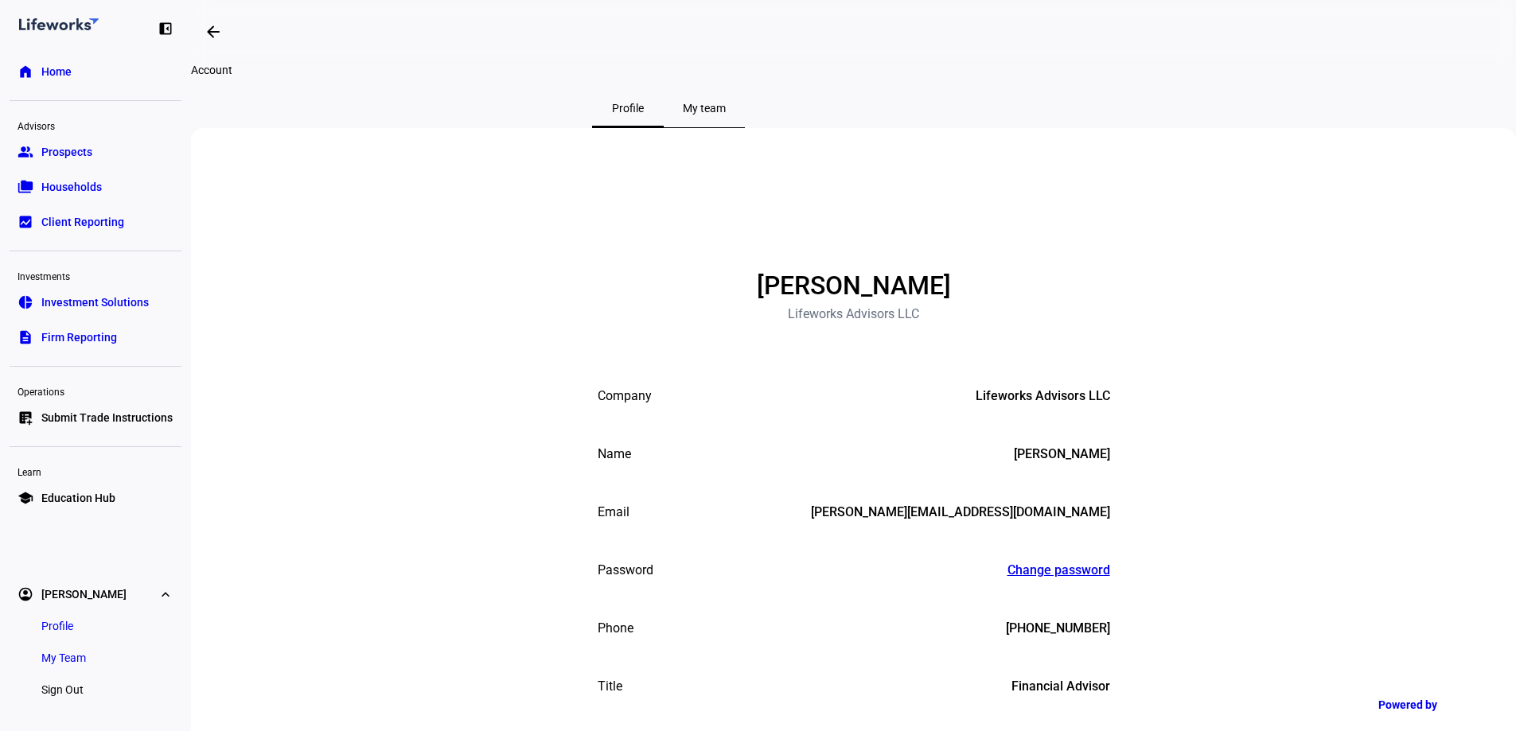
click at [121, 298] on span "Investment Solutions" at bounding box center [94, 303] width 107 height 16
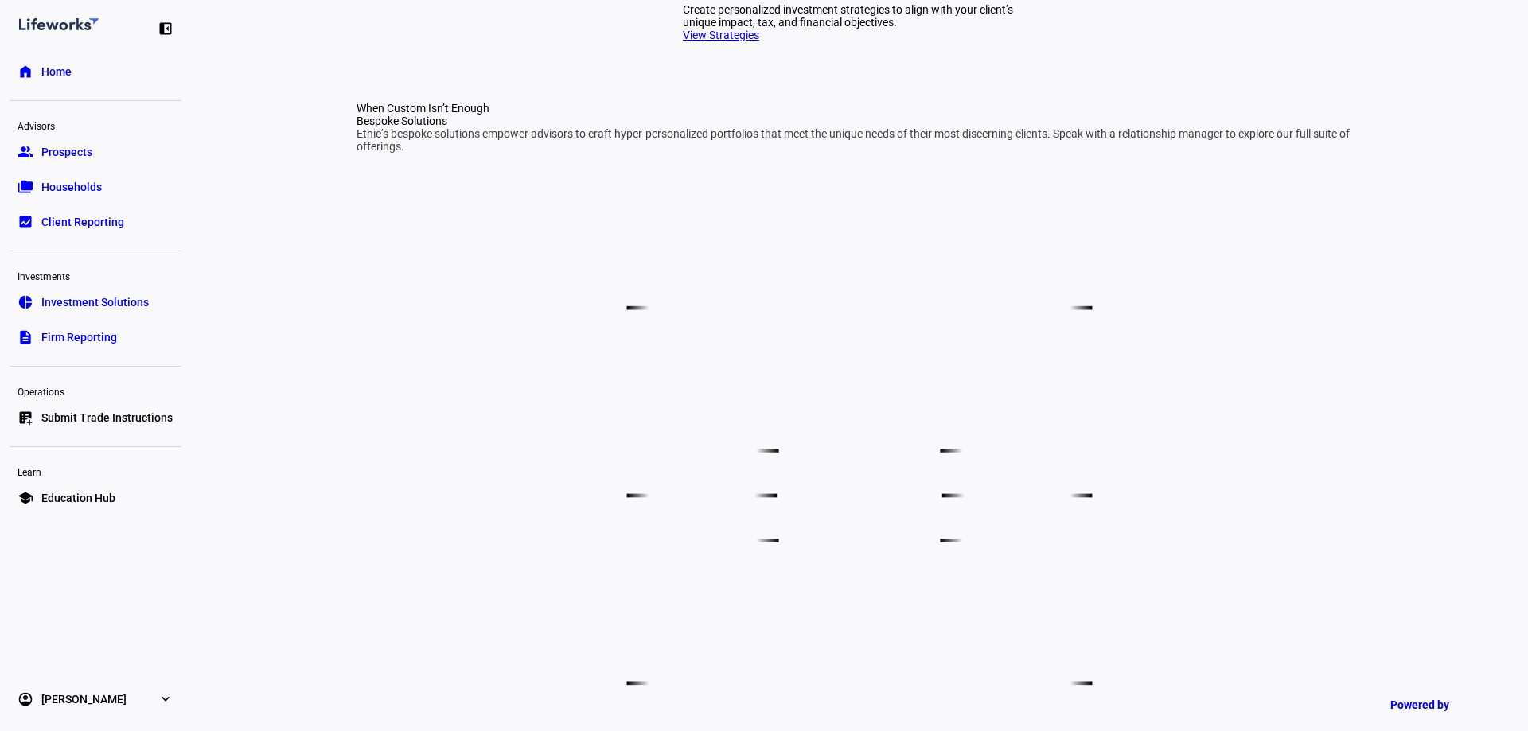
scroll to position [796, 0]
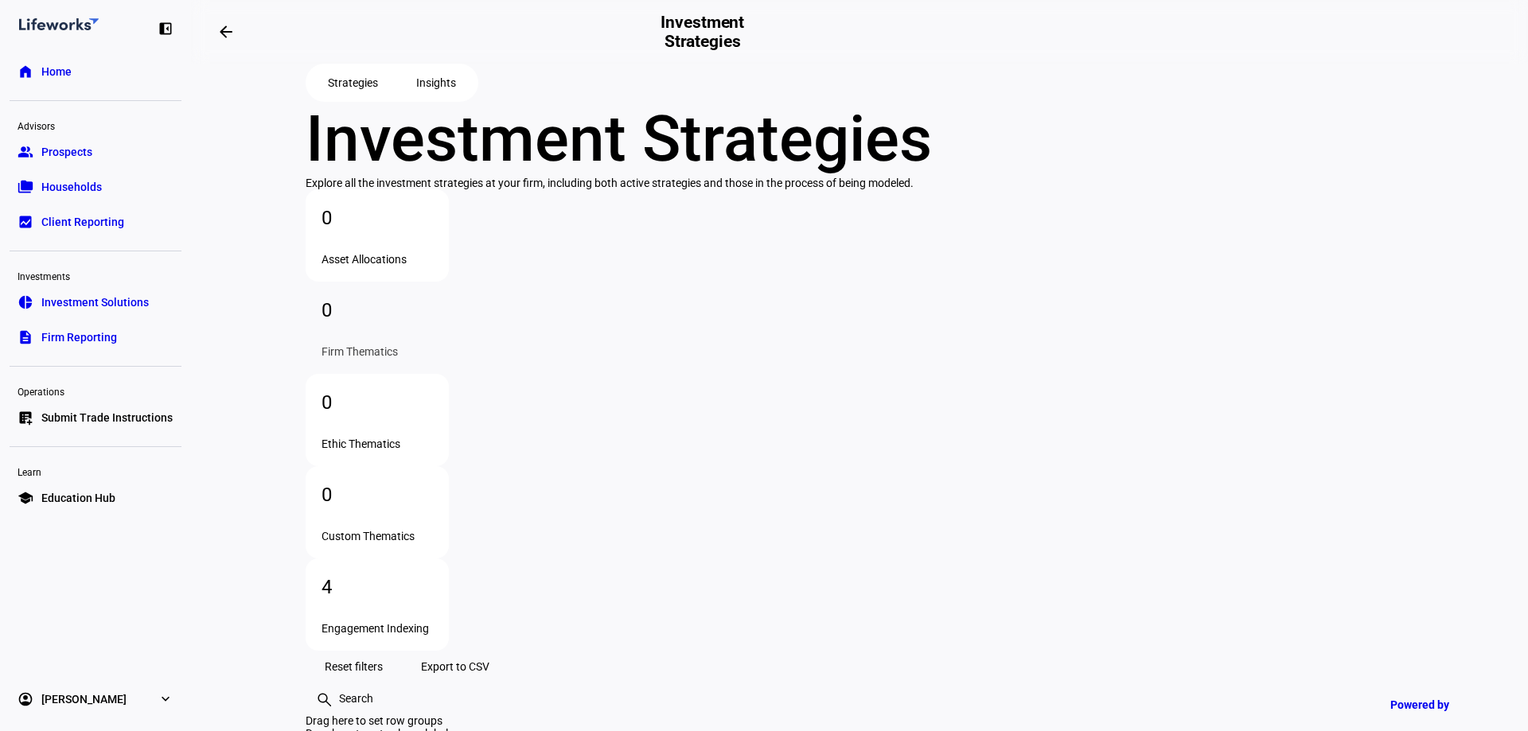
click at [433, 622] on div "Engagement Indexing" at bounding box center [377, 628] width 111 height 13
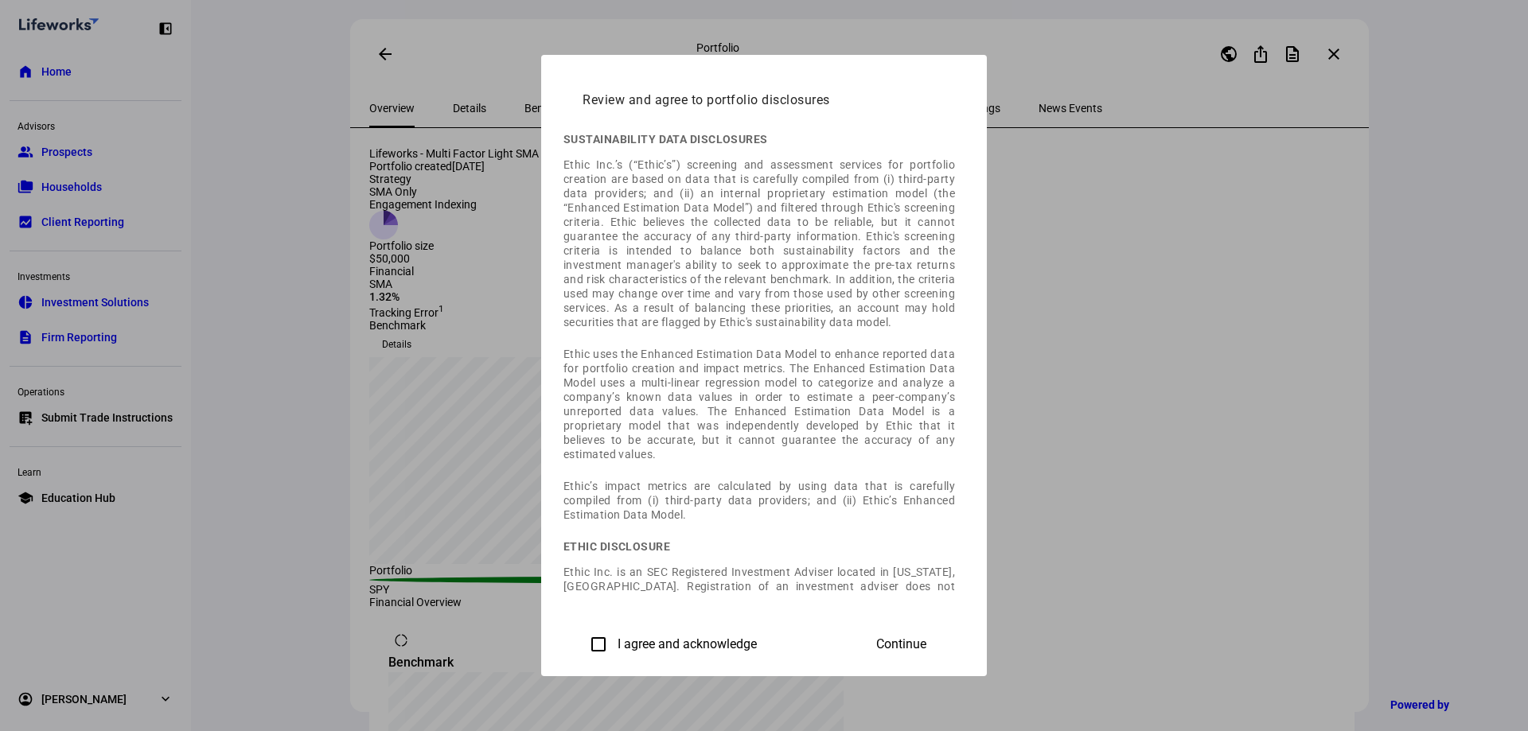
scroll to position [115, 0]
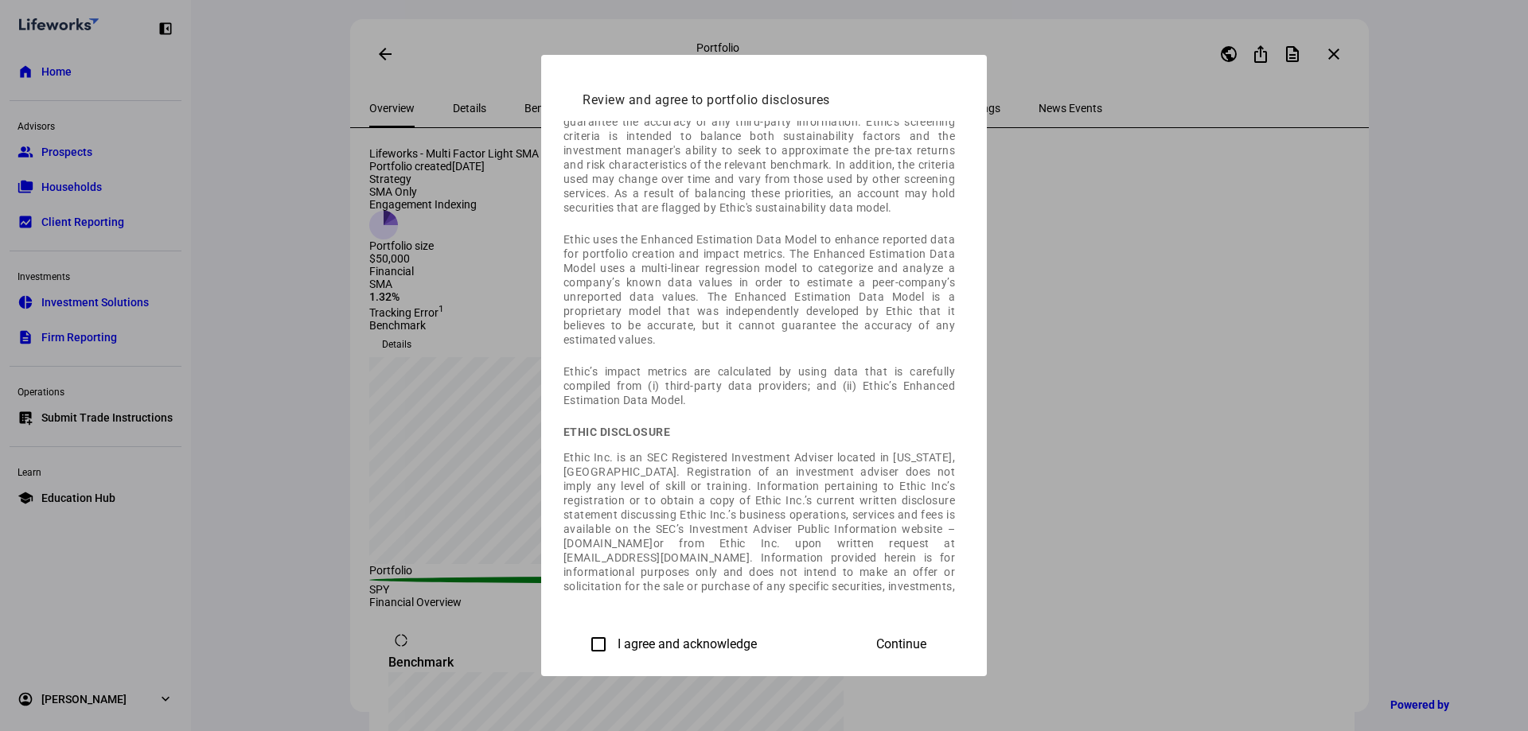
click at [946, 657] on div "Continue" at bounding box center [901, 645] width 88 height 32
click at [946, 651] on div "Continue" at bounding box center [901, 645] width 88 height 32
click at [583, 638] on input "I agree and acknowledge" at bounding box center [599, 645] width 32 height 32
checkbox input "true"
click at [927, 648] on span "Continue" at bounding box center [901, 645] width 50 height 14
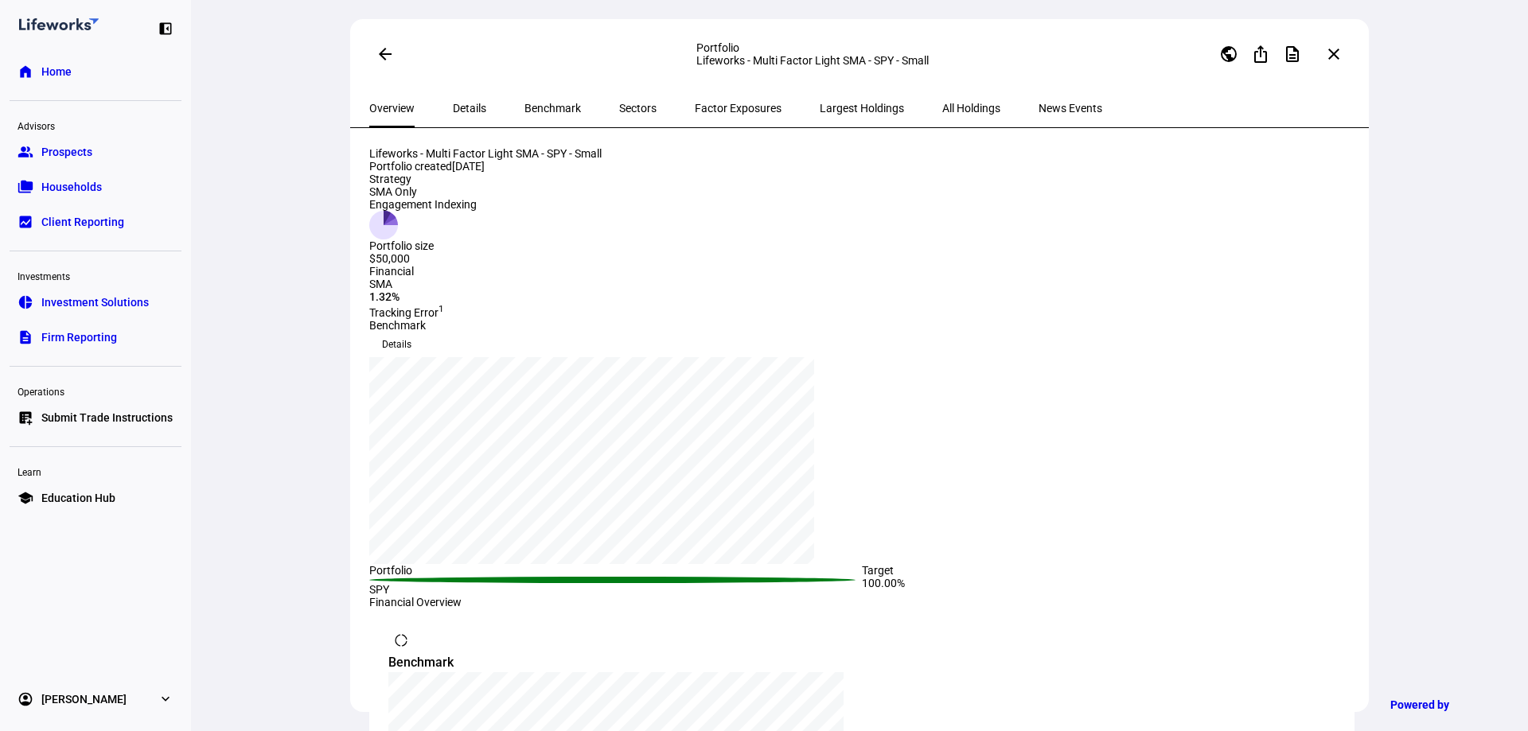
click at [455, 107] on span "Details" at bounding box center [469, 108] width 33 height 11
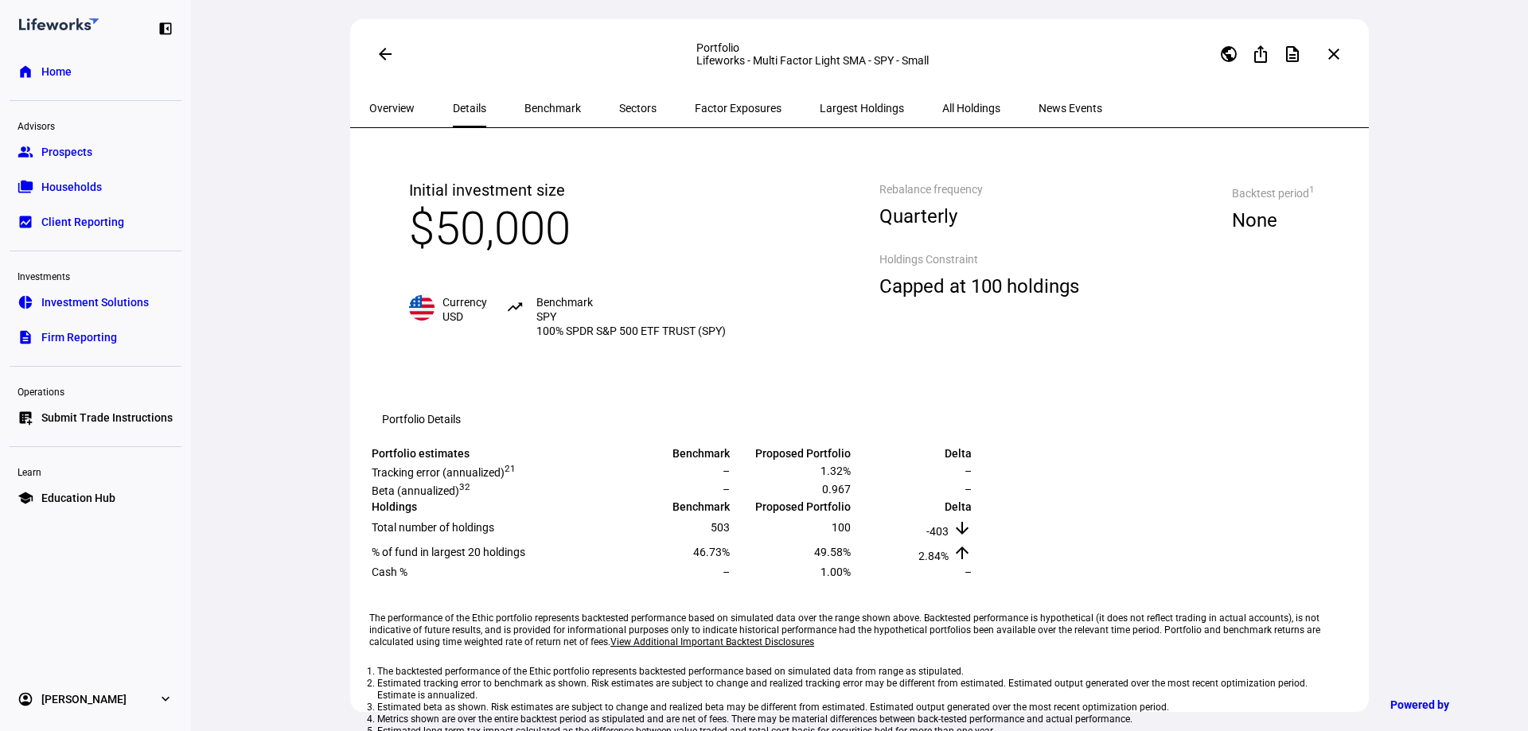
click at [550, 103] on span "Benchmark" at bounding box center [553, 108] width 57 height 11
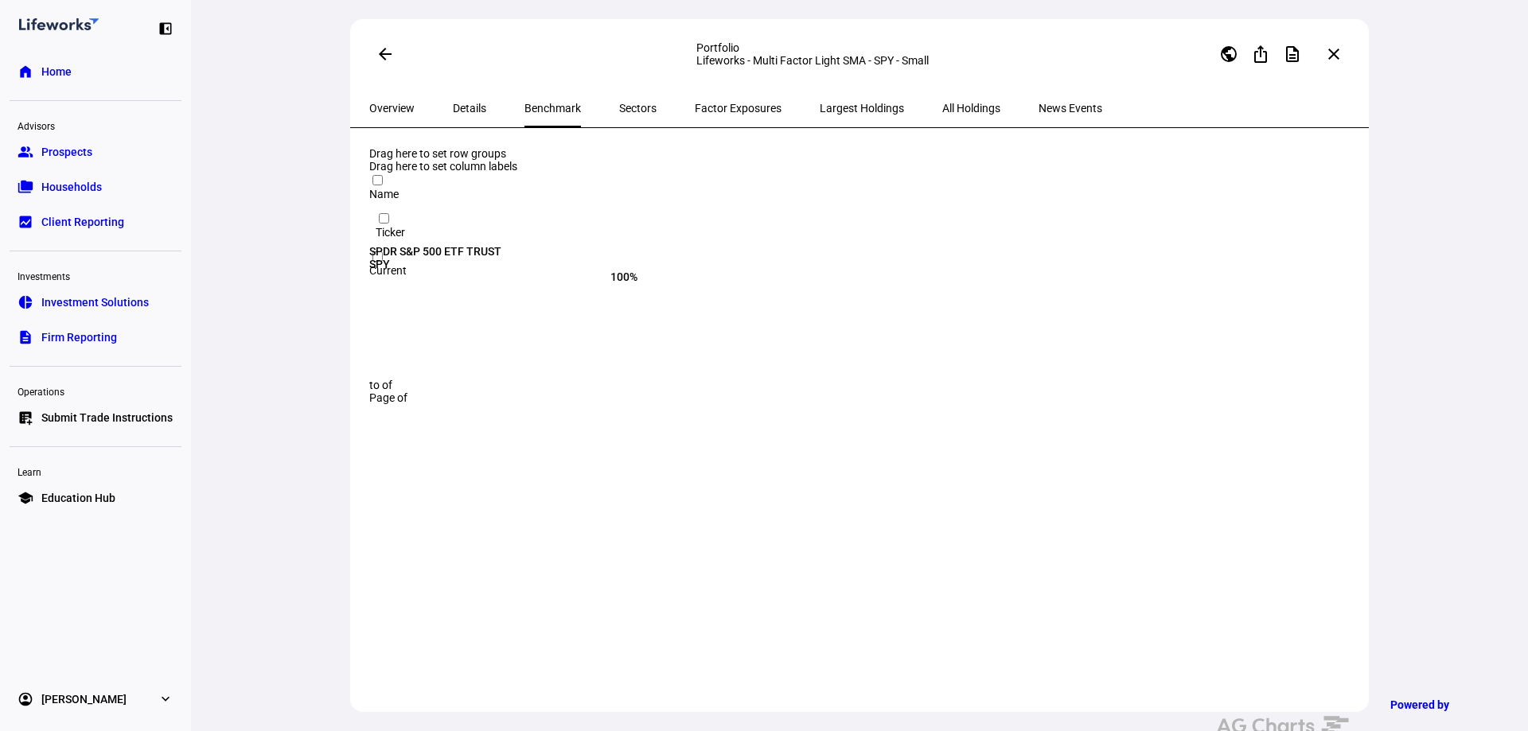
click at [619, 107] on span "Sectors" at bounding box center [637, 108] width 37 height 11
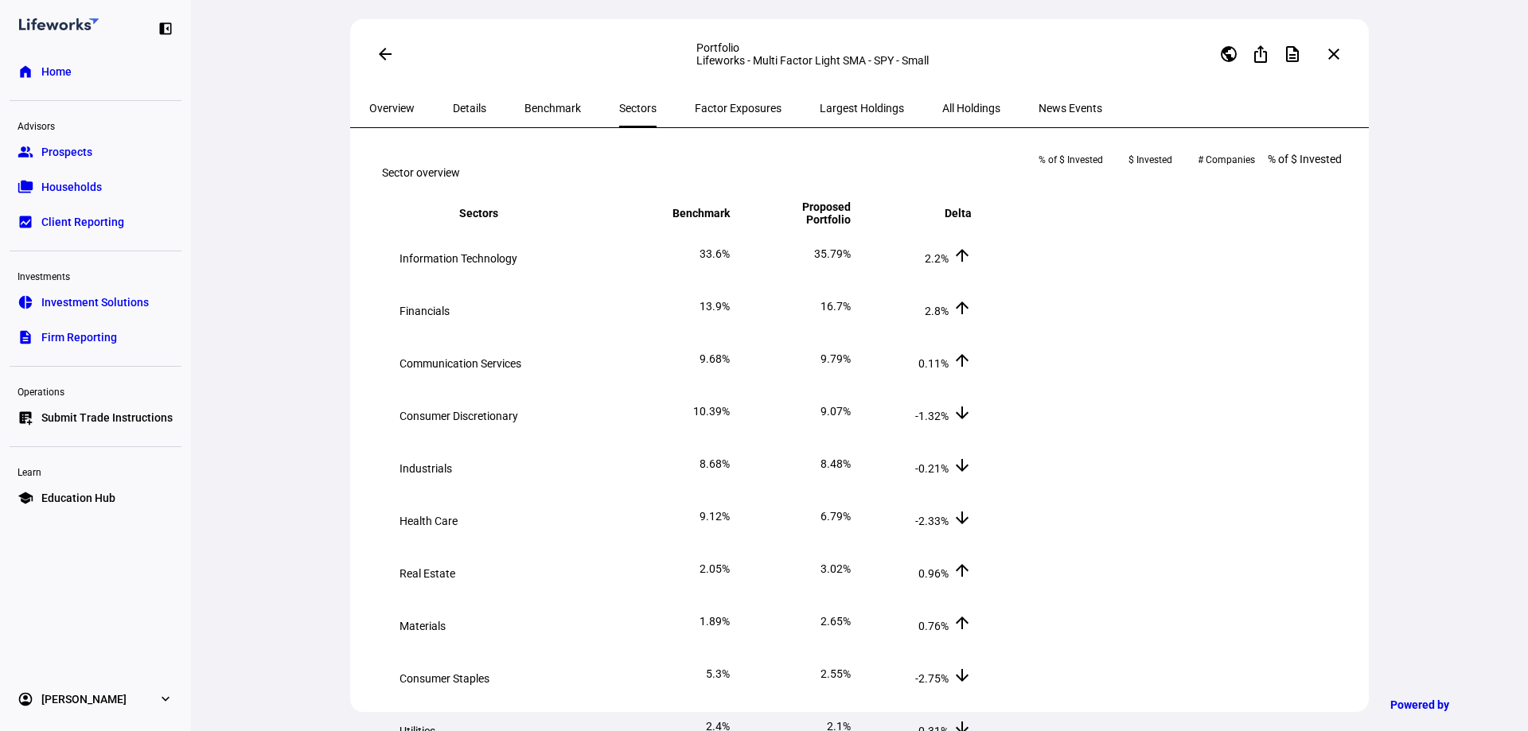
click at [695, 105] on span "Factor Exposures" at bounding box center [738, 108] width 87 height 11
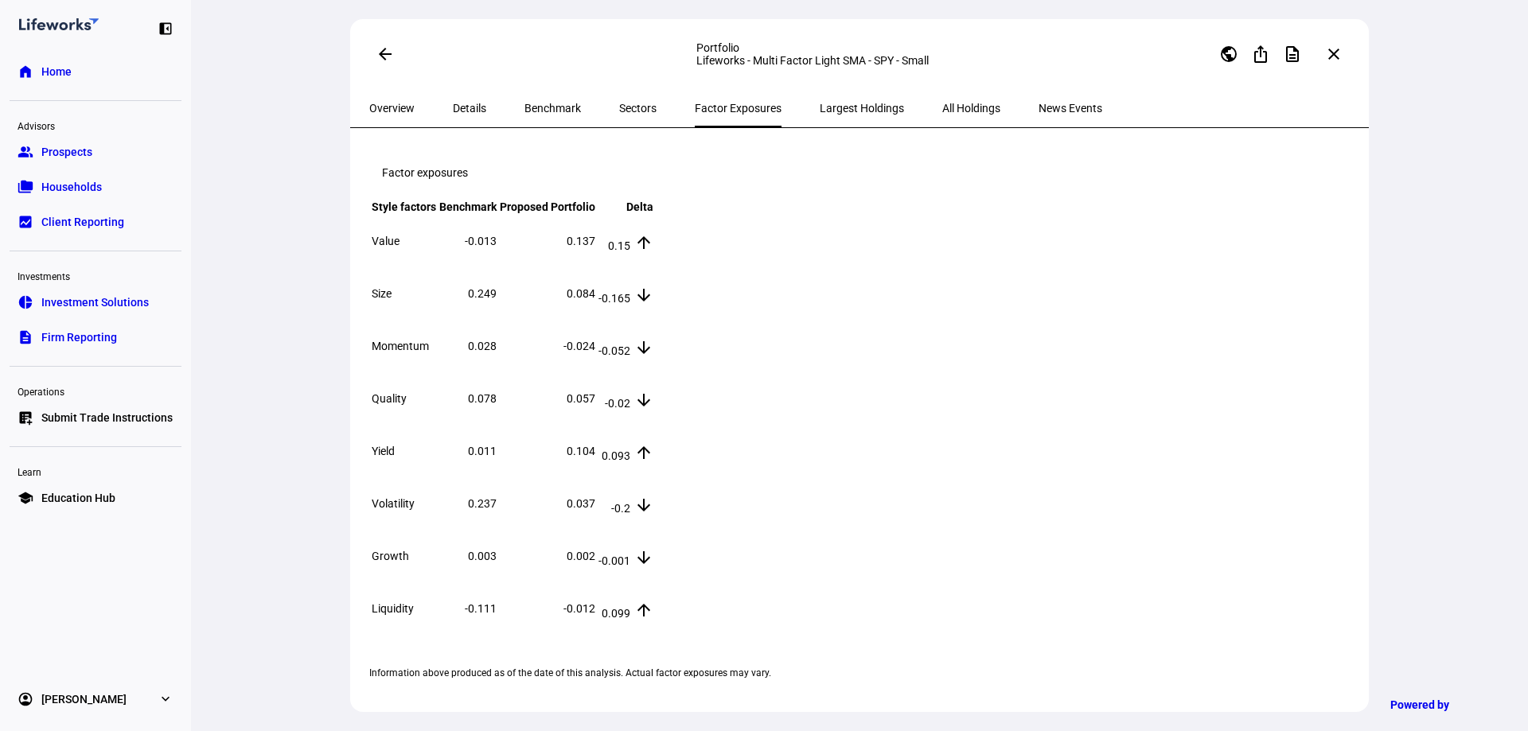
click at [820, 112] on span "Largest Holdings" at bounding box center [862, 108] width 84 height 11
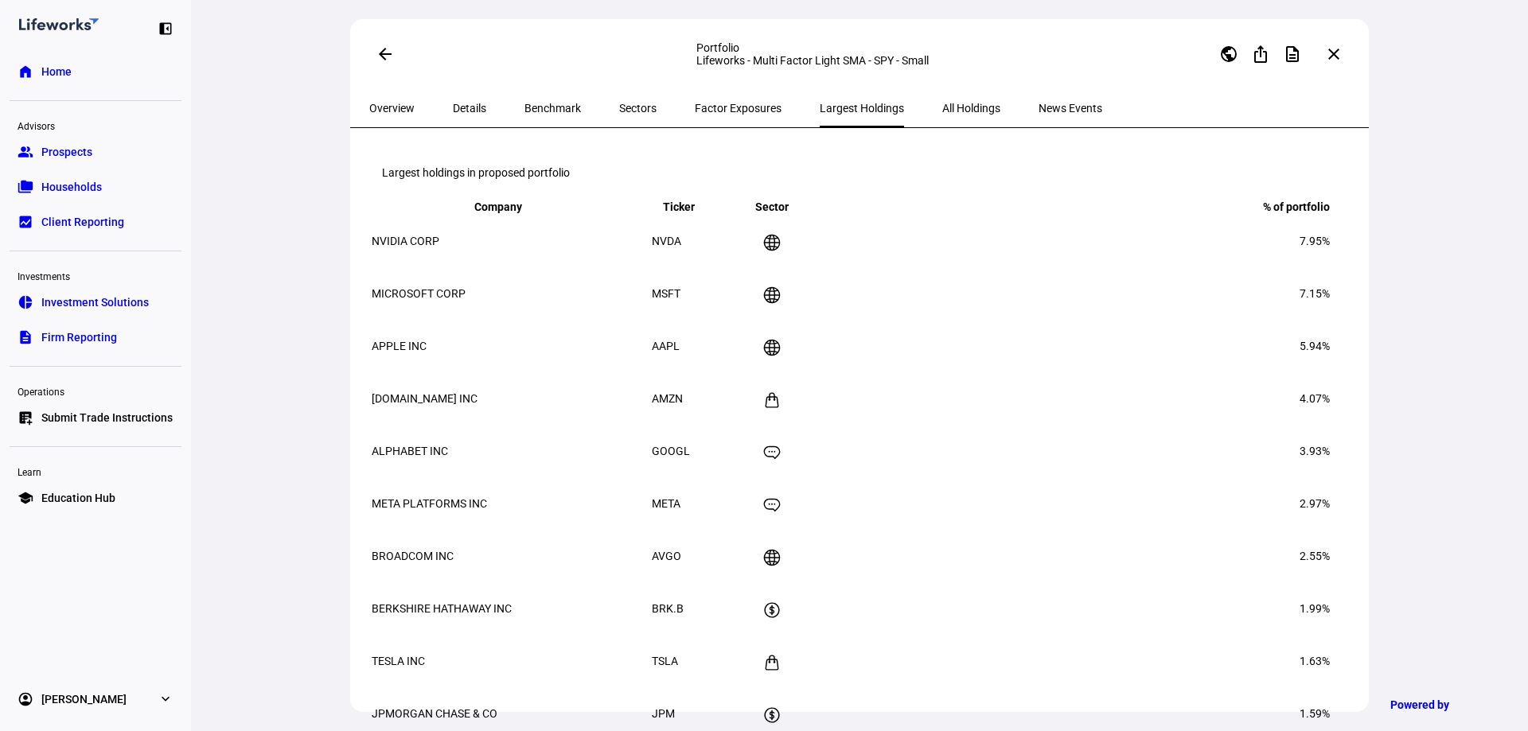
click at [942, 107] on span "All Holdings" at bounding box center [971, 108] width 58 height 11
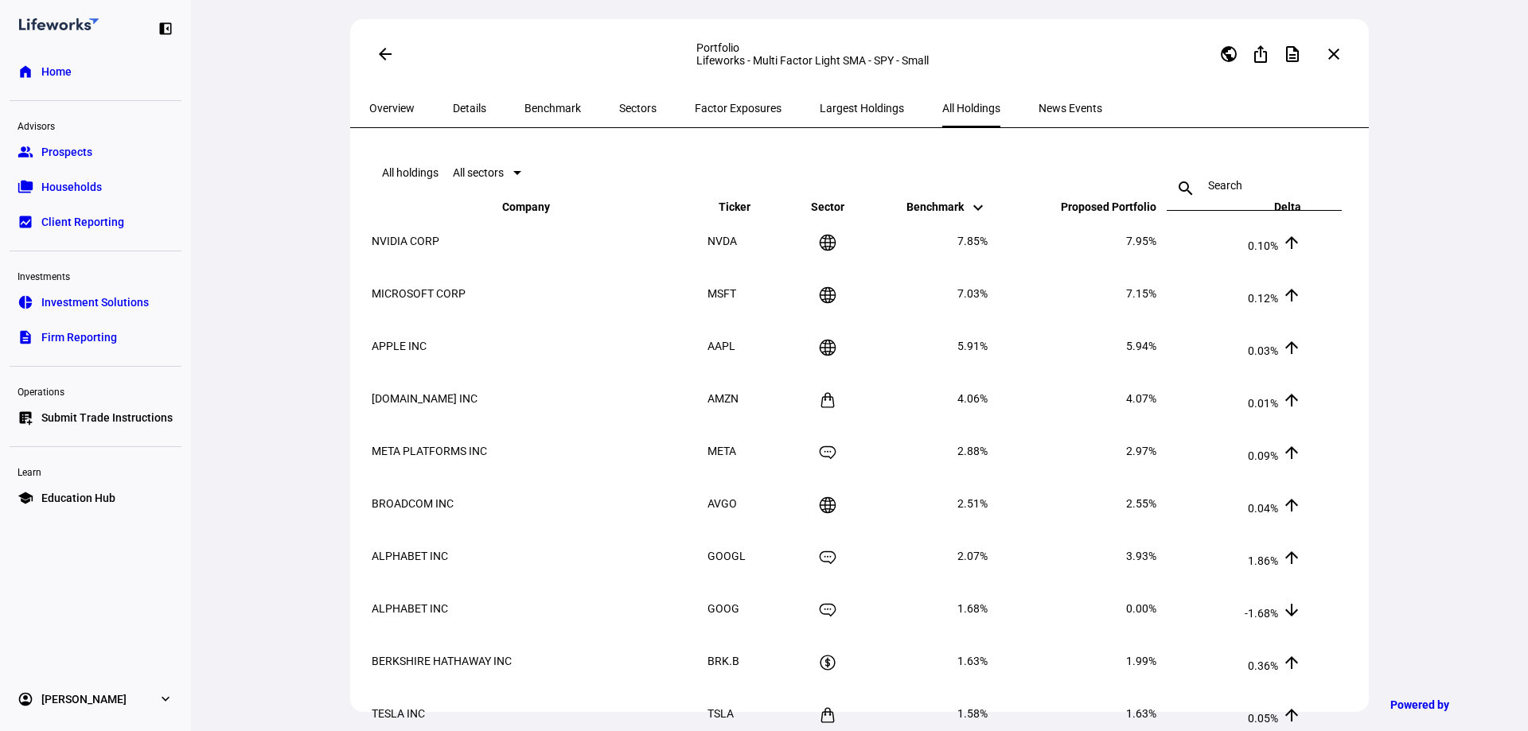
click at [521, 175] on div at bounding box center [517, 173] width 8 height 4
click at [610, 438] on span "Industrials" at bounding box center [583, 444] width 53 height 13
click at [523, 175] on div at bounding box center [519, 173] width 8 height 4
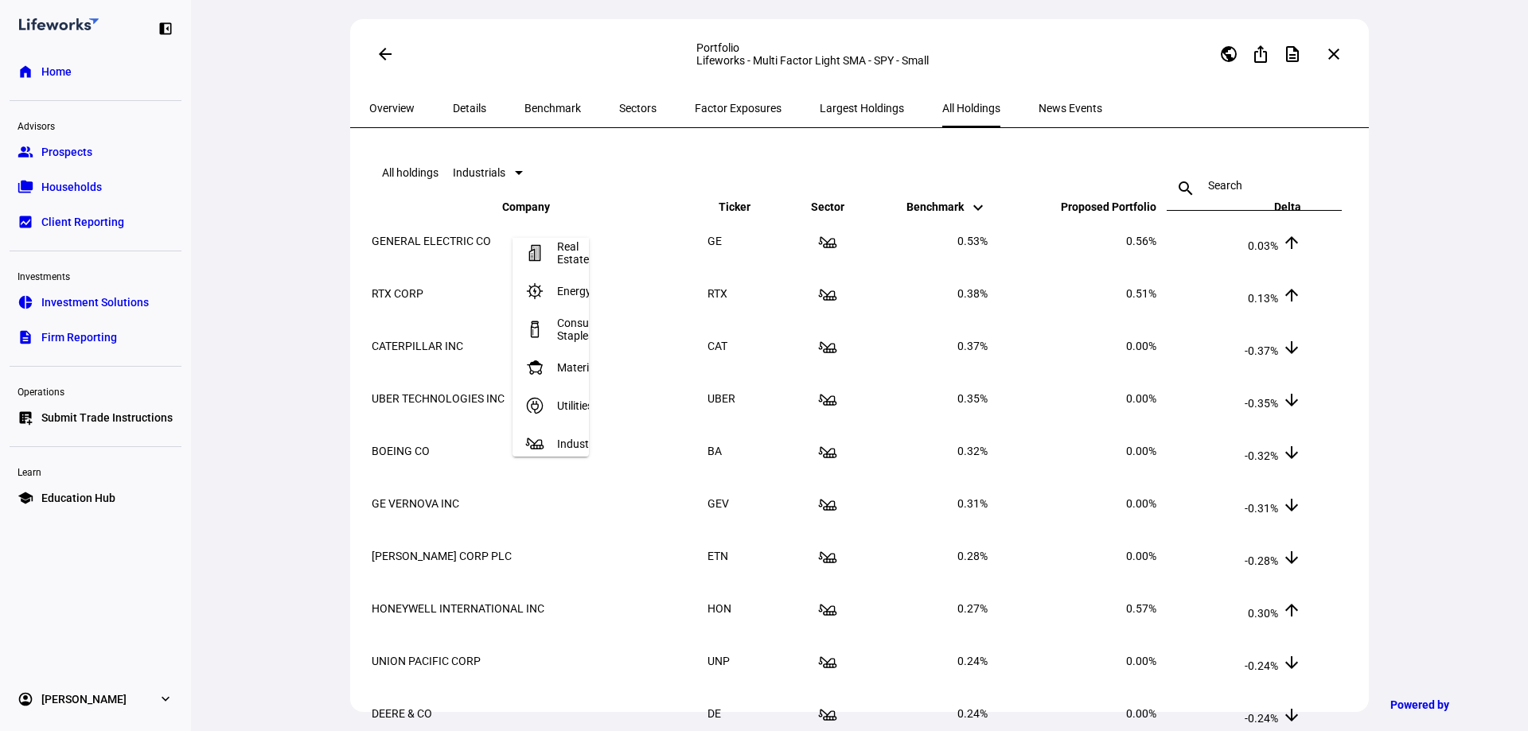
scroll to position [0, 0]
click at [611, 336] on span "Consumer Discretionary" at bounding box center [589, 339] width 65 height 25
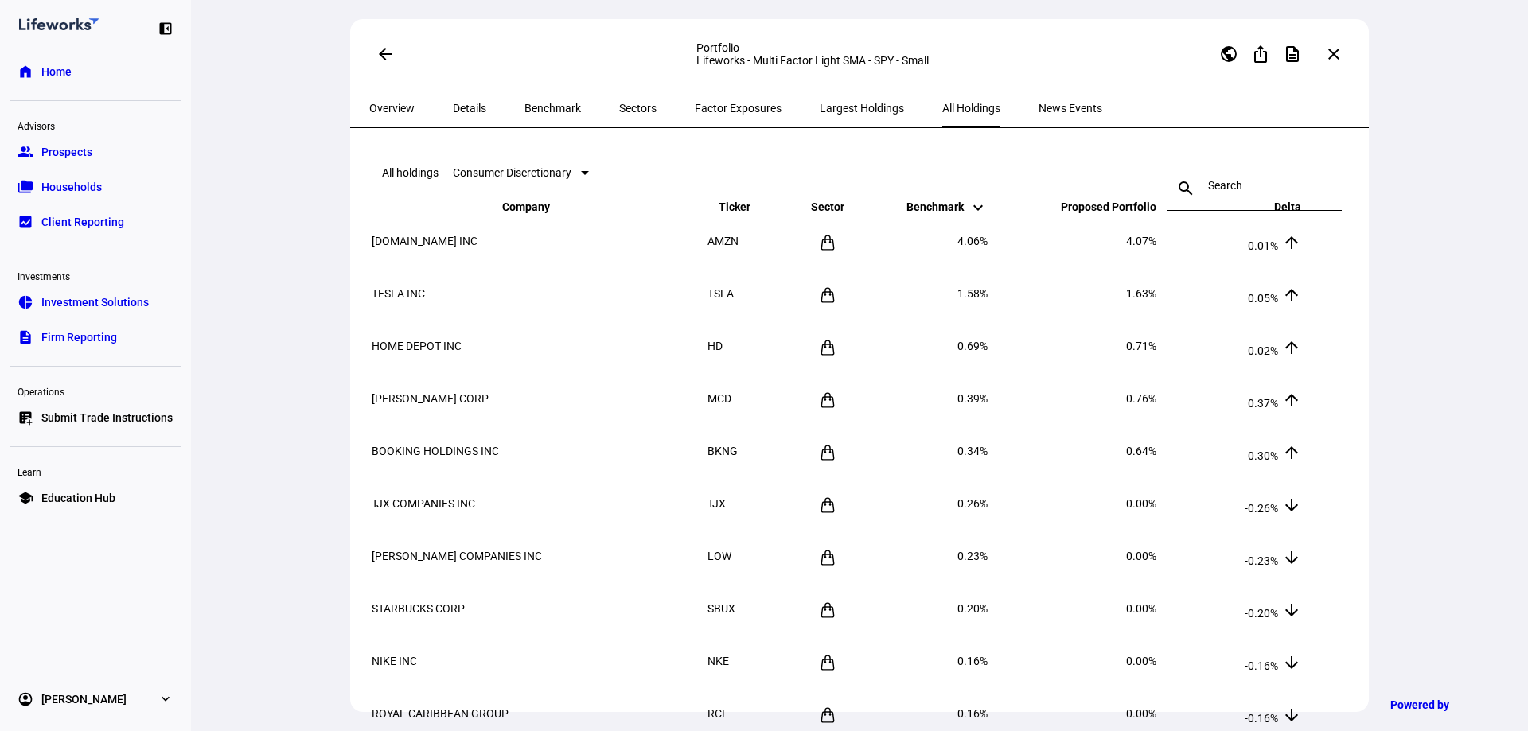
click at [589, 175] on div at bounding box center [585, 173] width 8 height 4
click at [630, 405] on mat-option "Unclassified" at bounding box center [585, 413] width 144 height 38
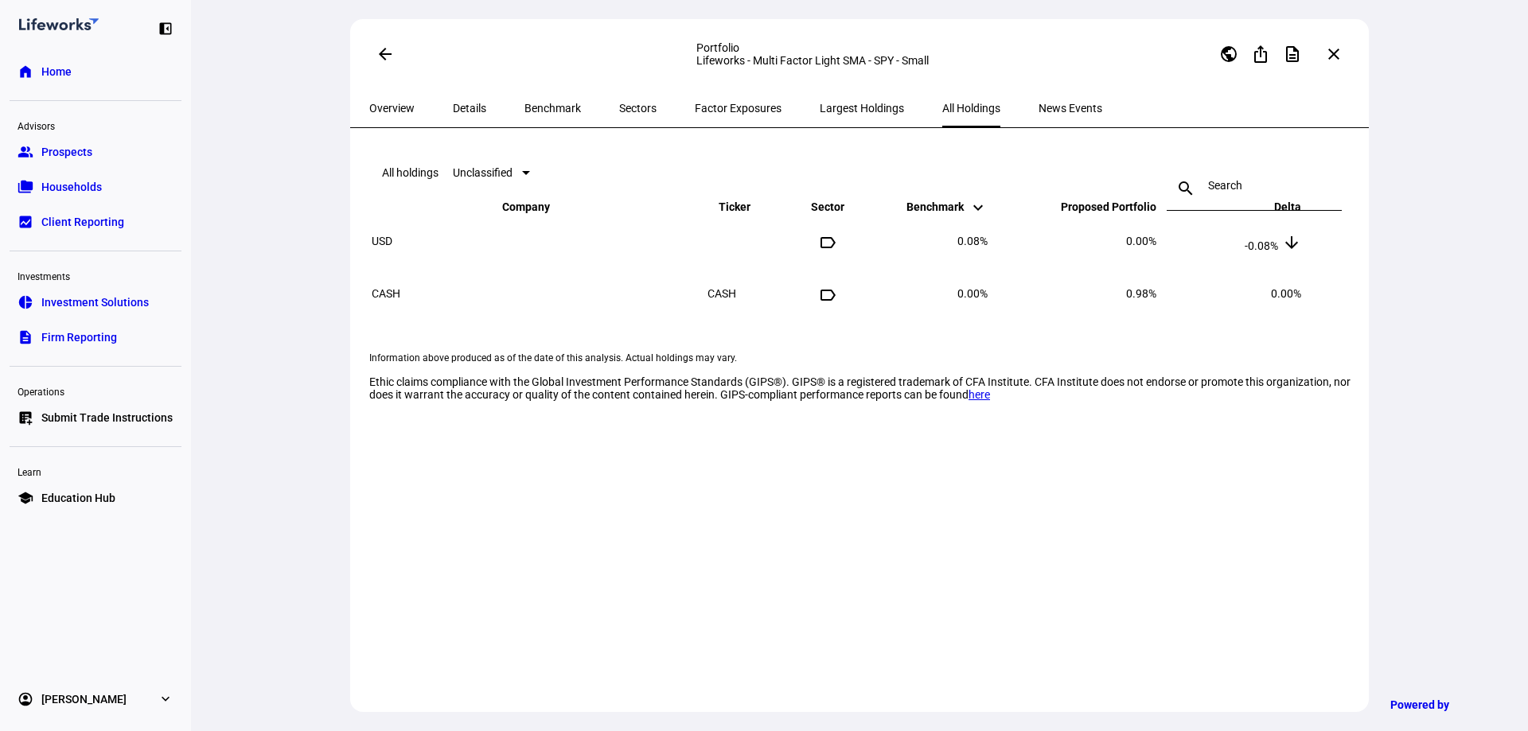
click at [530, 175] on div at bounding box center [526, 173] width 8 height 4
click at [599, 353] on mat-option "Materials" at bounding box center [556, 368] width 86 height 38
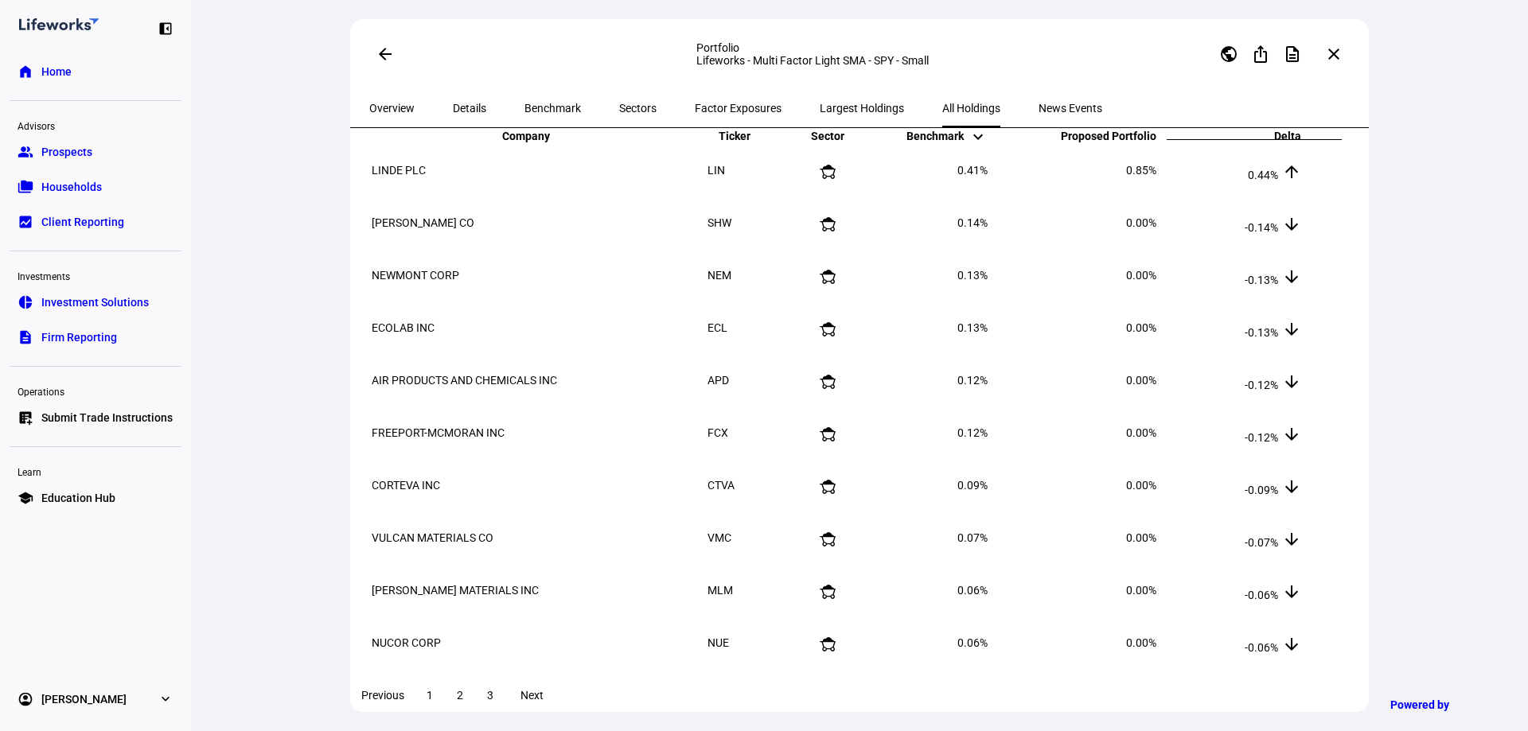
scroll to position [0, 0]
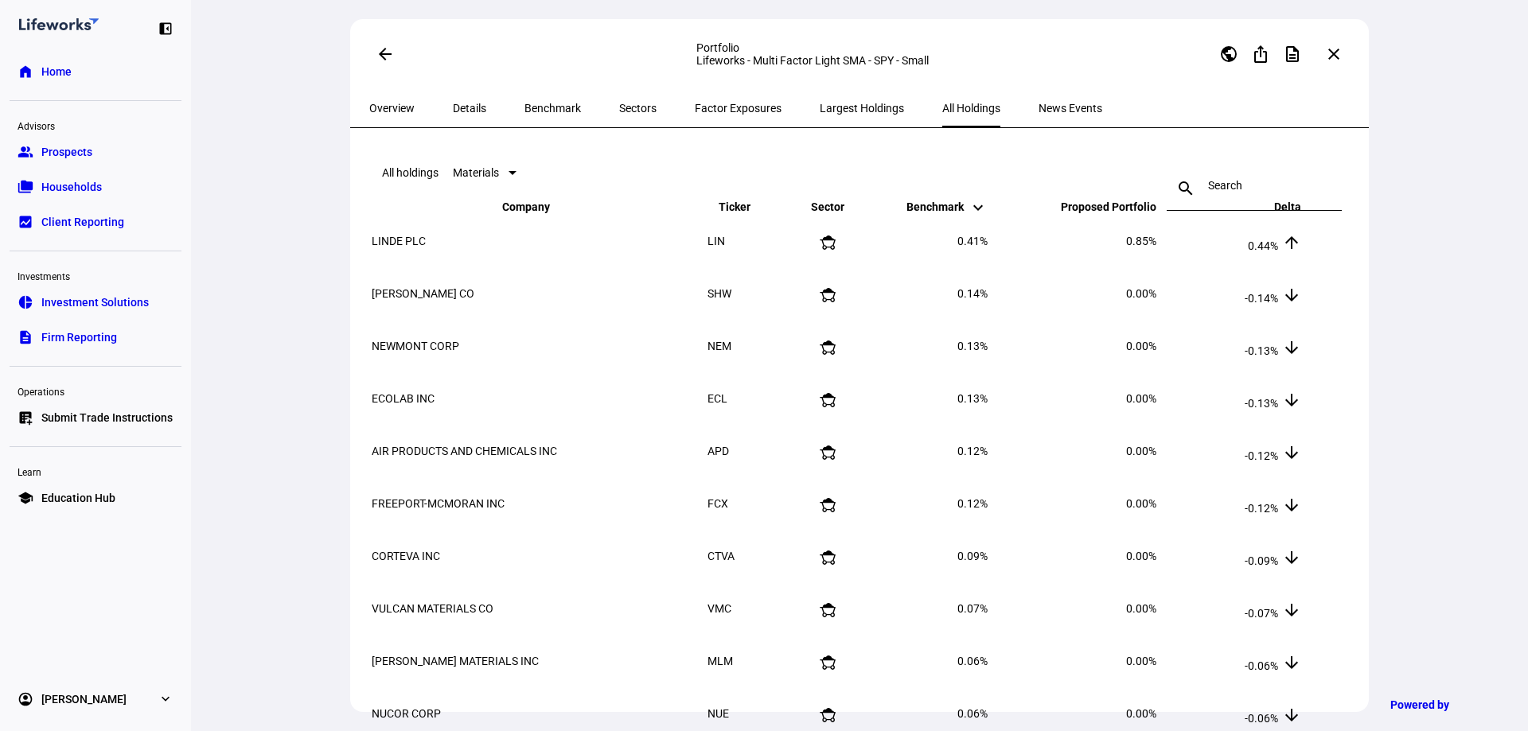
click at [517, 175] on div at bounding box center [513, 173] width 8 height 4
click at [579, 244] on span "Health Care" at bounding box center [573, 252] width 33 height 25
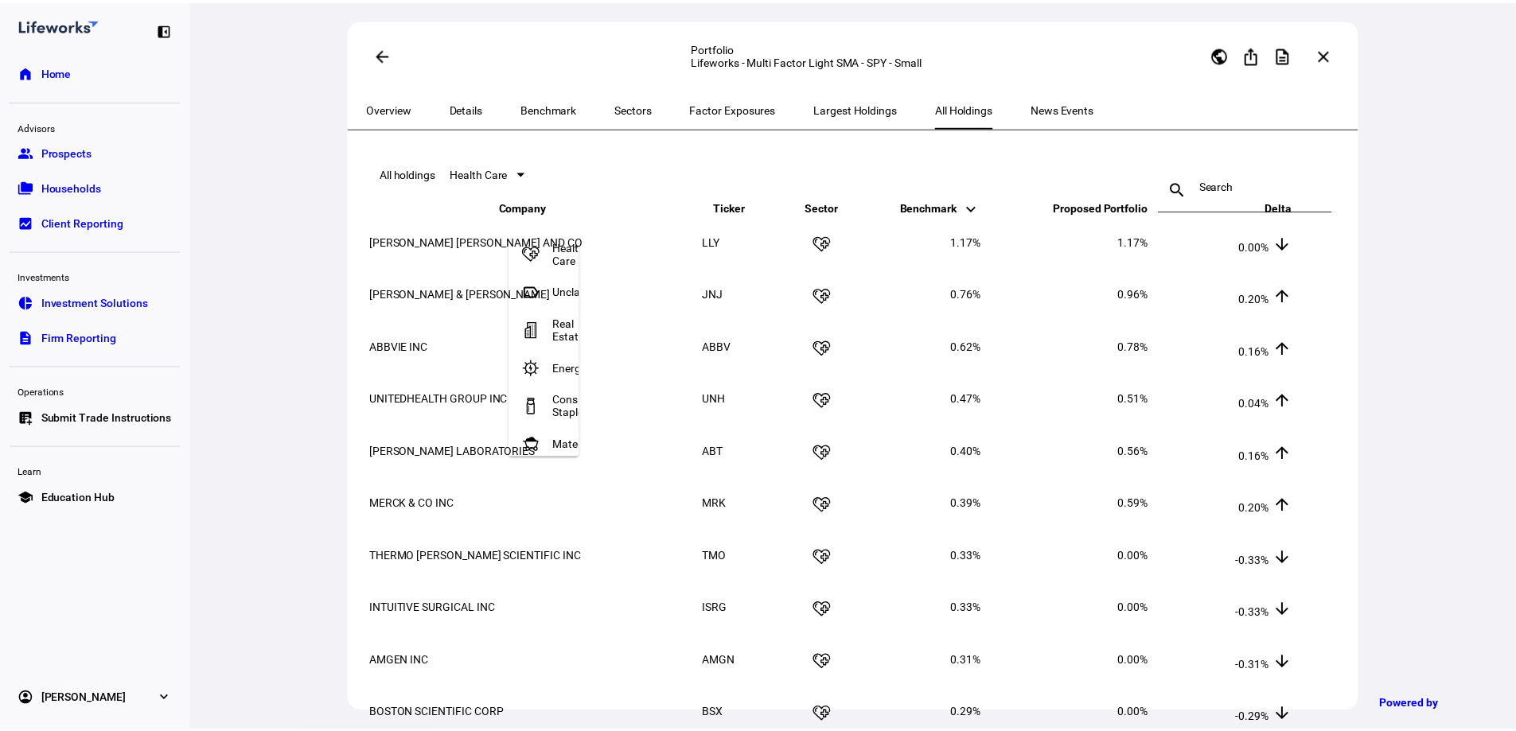
scroll to position [0, 0]
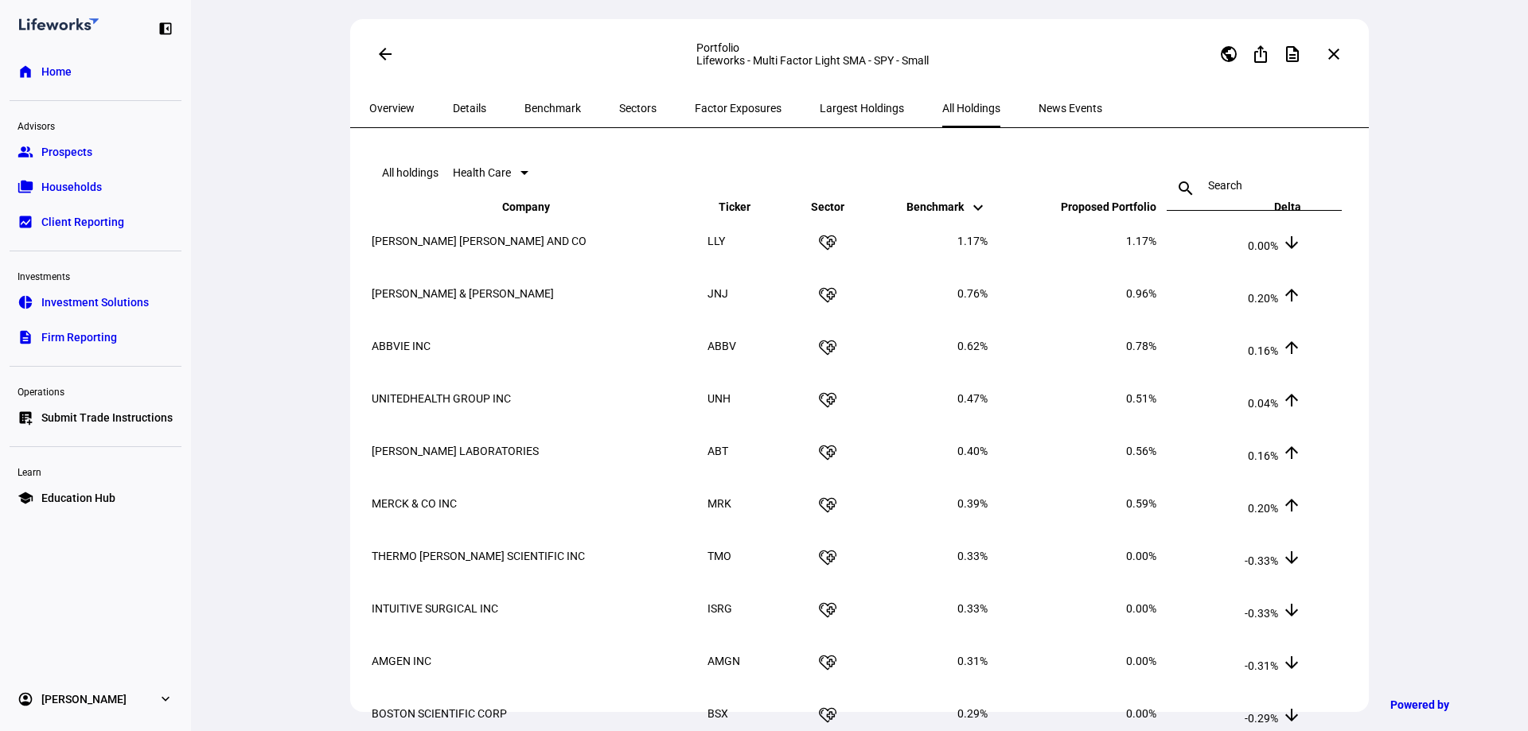
click at [1039, 103] on span "News Events" at bounding box center [1071, 108] width 64 height 11
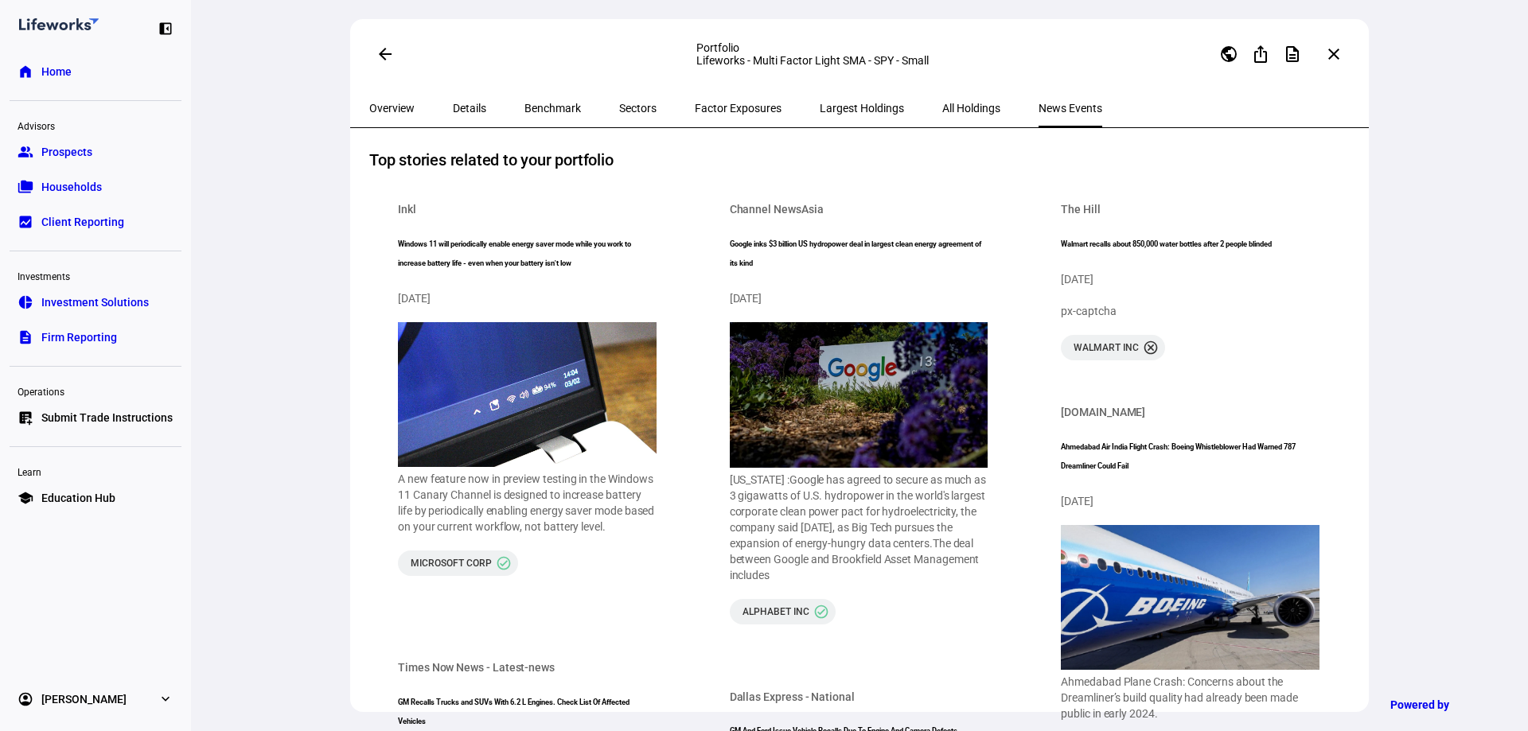
click at [398, 107] on span "Overview" at bounding box center [391, 108] width 45 height 11
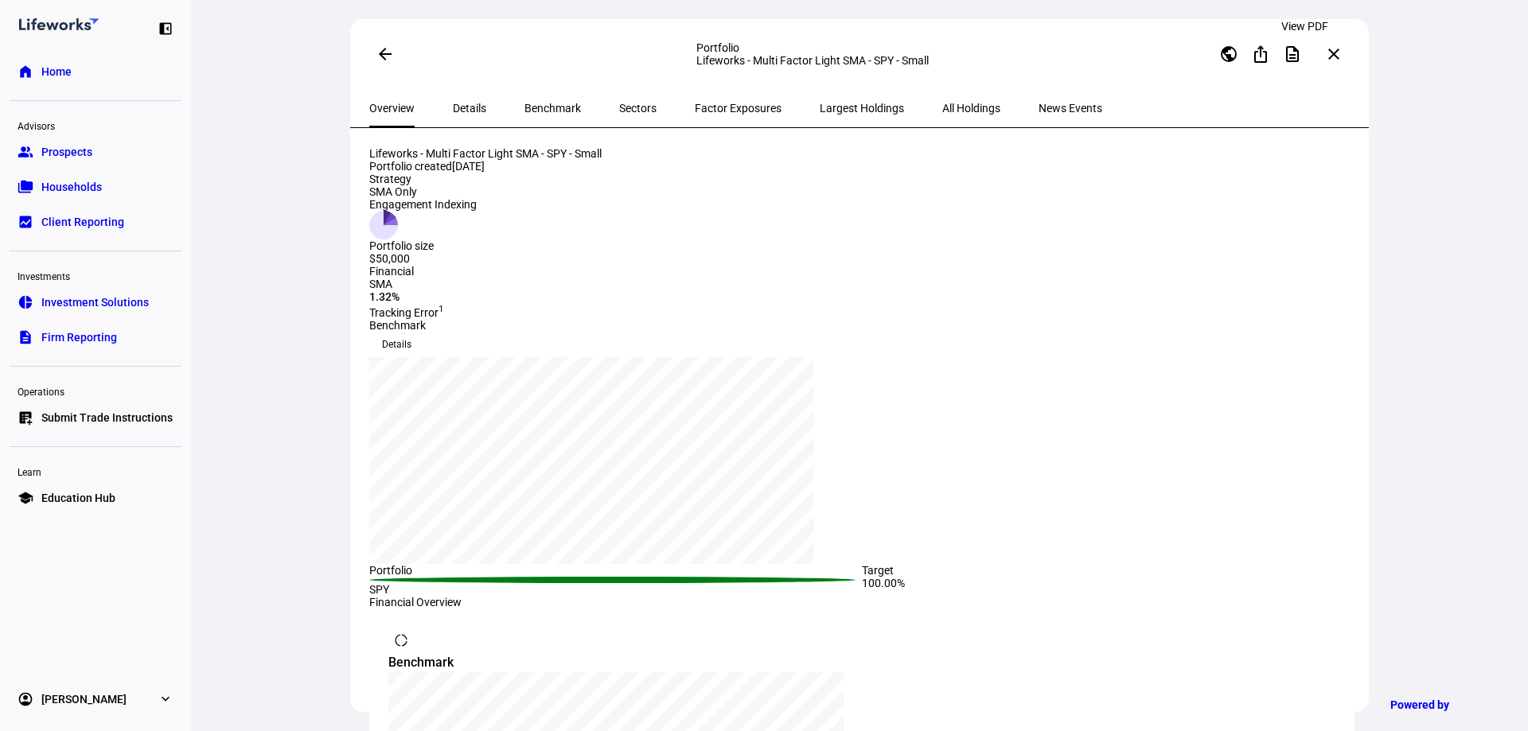
click at [1297, 57] on mat-icon "description" at bounding box center [1292, 54] width 19 height 19
